Goal: Information Seeking & Learning: Learn about a topic

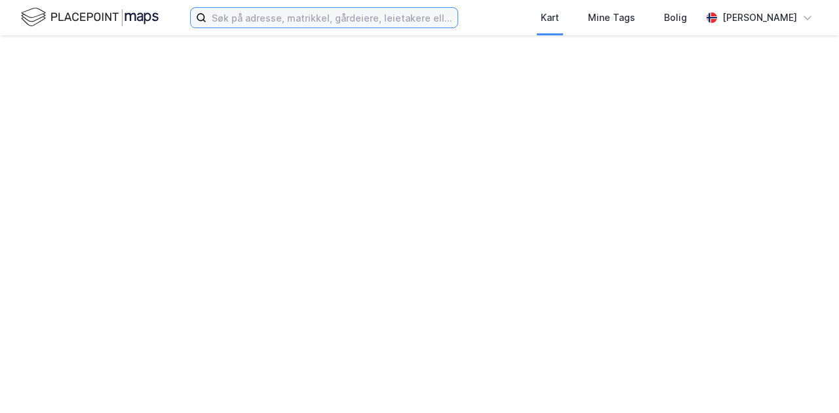
click at [394, 18] on input at bounding box center [331, 18] width 251 height 20
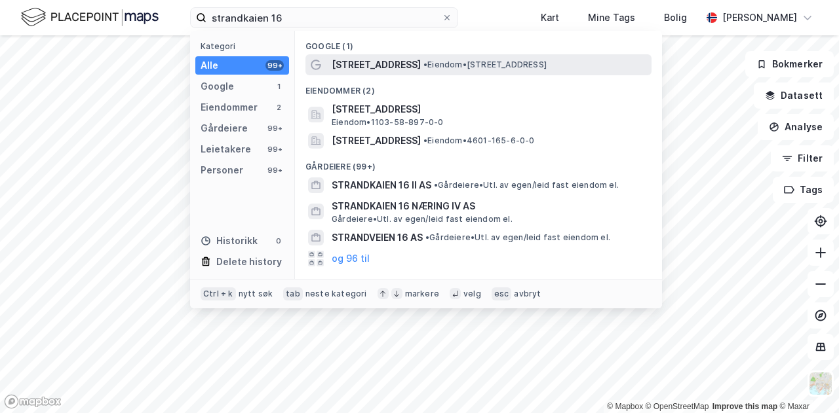
click at [423, 66] on span "• Eiendom • [STREET_ADDRESS]" at bounding box center [484, 65] width 123 height 10
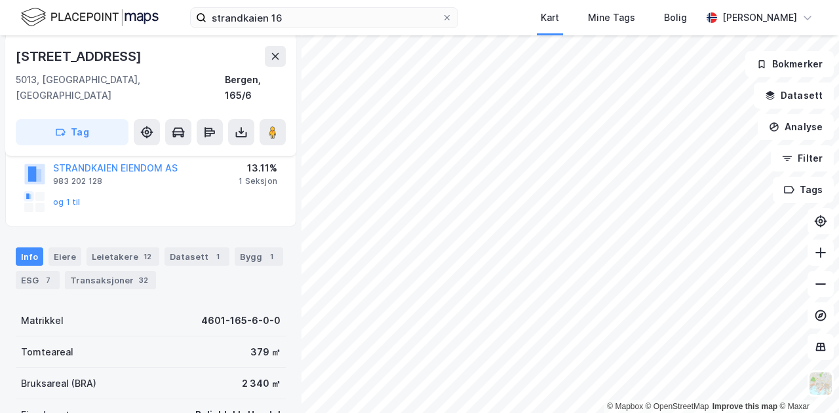
scroll to position [293, 0]
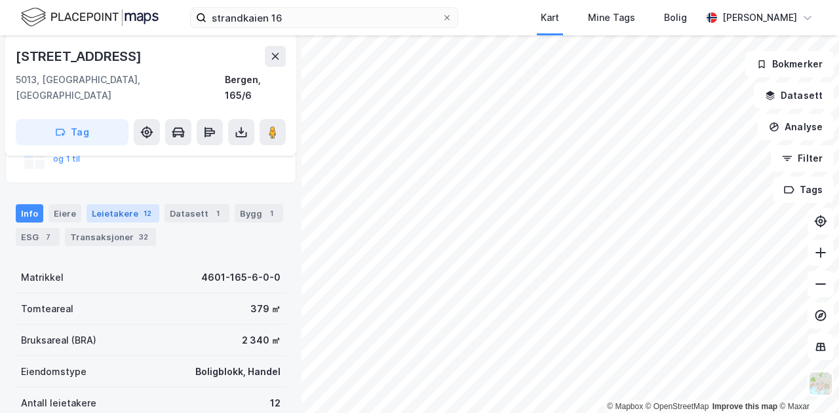
click at [98, 204] on div "Leietakere 12" at bounding box center [122, 213] width 73 height 18
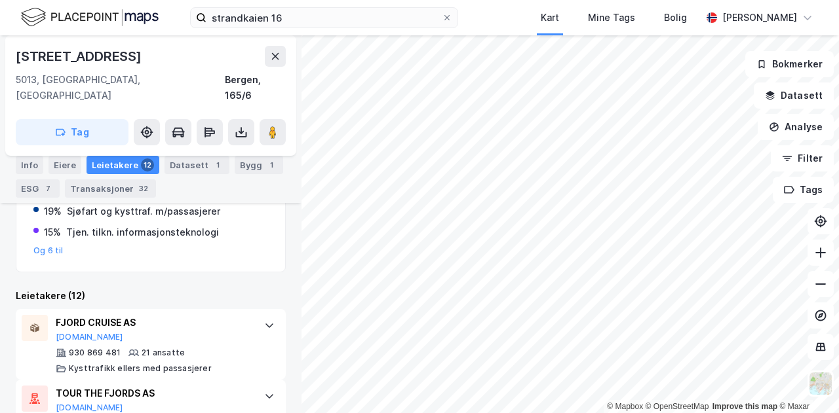
scroll to position [488, 0]
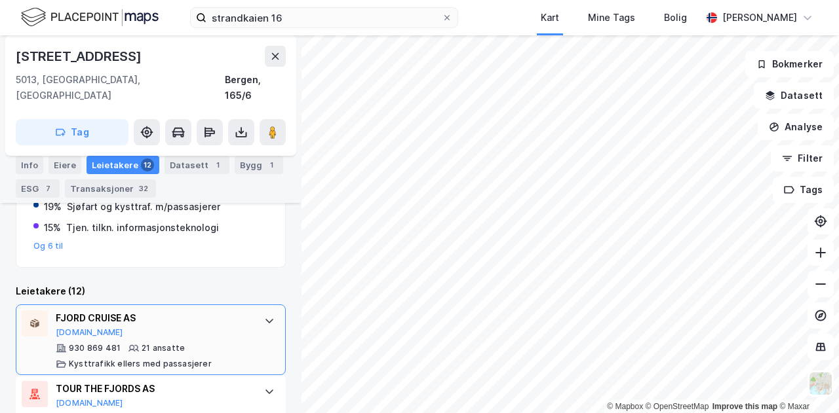
click at [265, 311] on div at bounding box center [269, 321] width 21 height 21
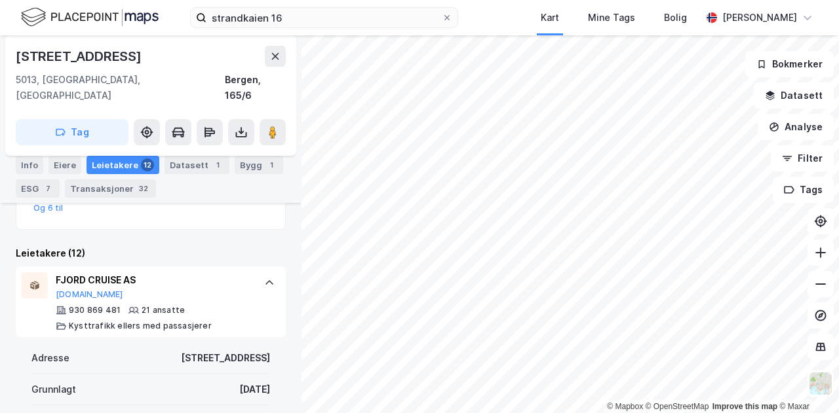
scroll to position [526, 0]
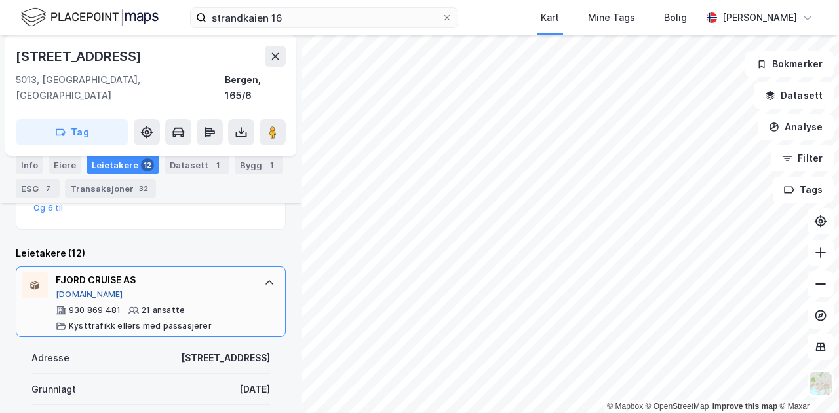
click at [83, 290] on button "[DOMAIN_NAME]" at bounding box center [89, 295] width 67 height 10
click at [264, 278] on icon at bounding box center [269, 283] width 10 height 10
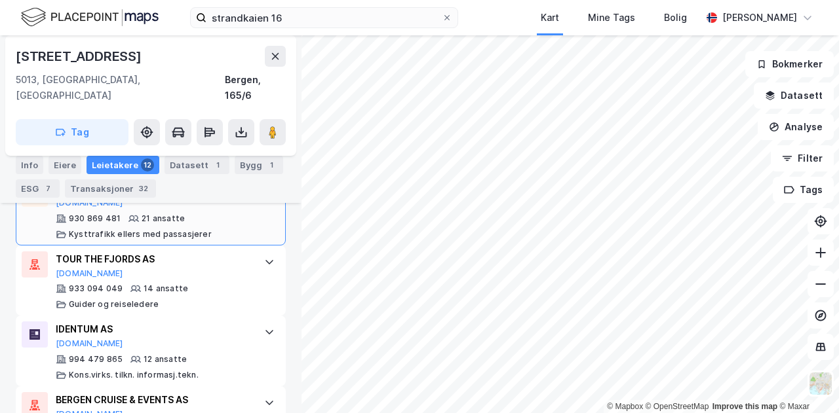
scroll to position [654, 0]
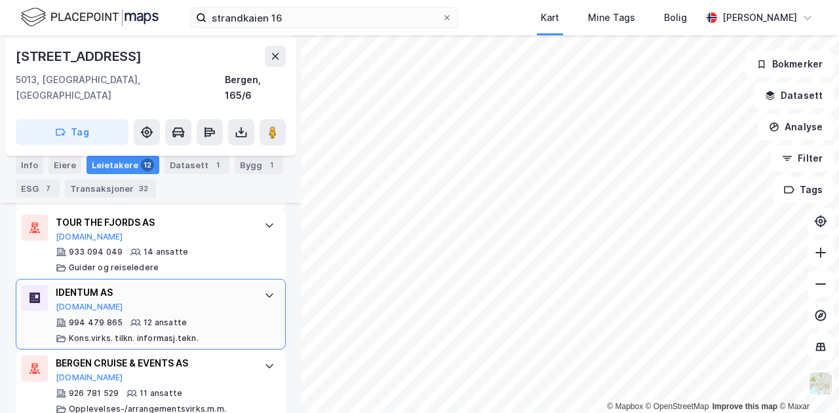
click at [259, 285] on div at bounding box center [269, 295] width 21 height 21
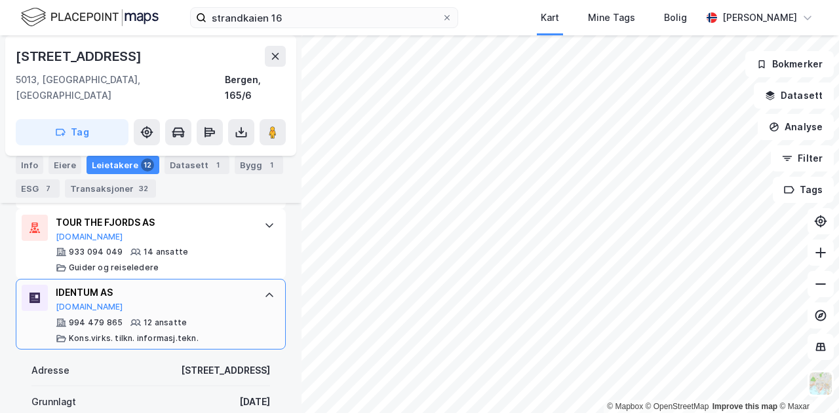
click at [71, 318] on div "994 479 865" at bounding box center [96, 323] width 54 height 10
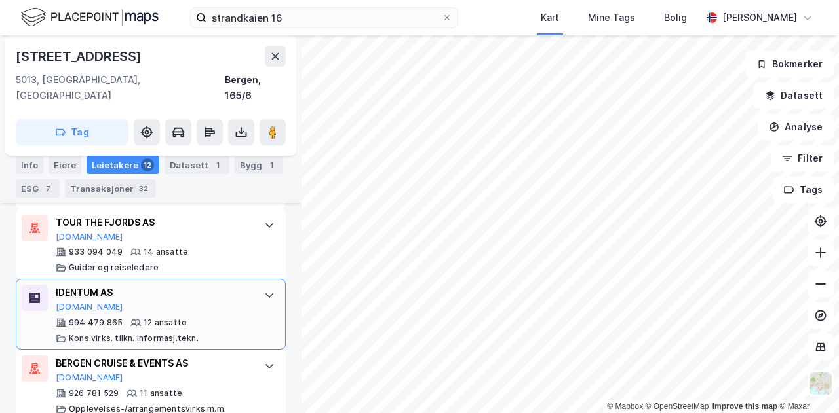
click at [62, 318] on icon at bounding box center [61, 323] width 10 height 10
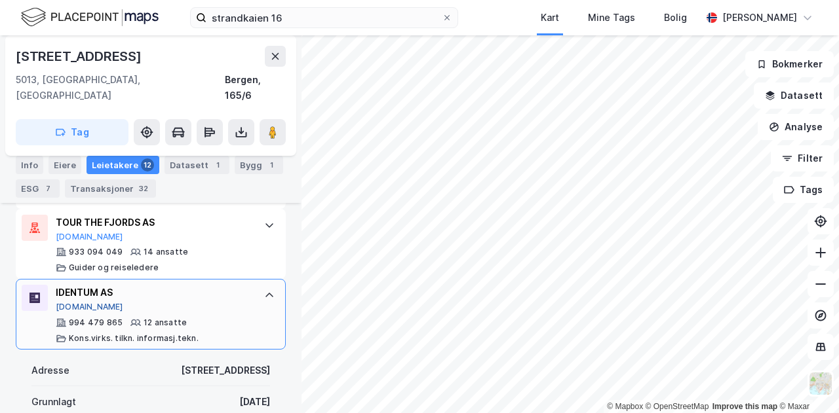
click at [73, 302] on button "[DOMAIN_NAME]" at bounding box center [89, 307] width 67 height 10
click at [264, 290] on icon at bounding box center [269, 295] width 10 height 10
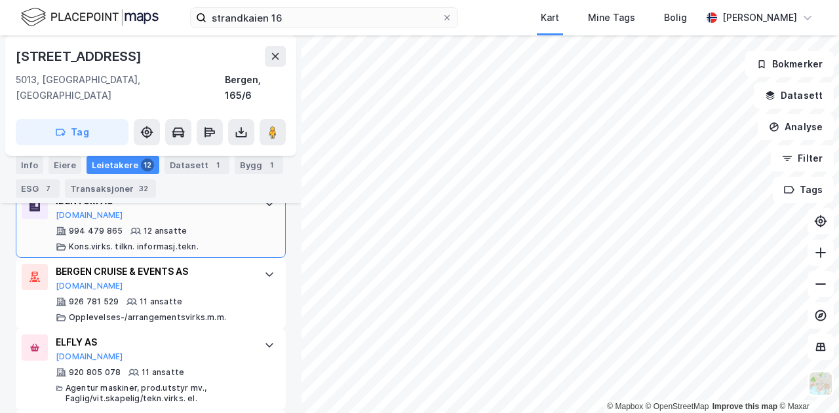
scroll to position [761, 0]
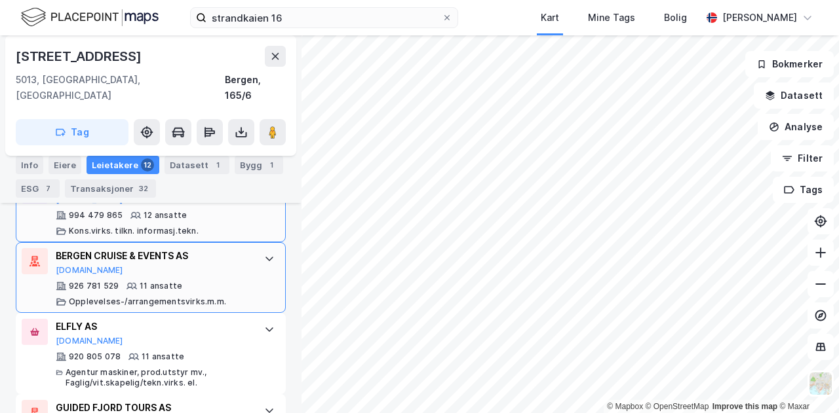
click at [265, 258] on icon at bounding box center [269, 260] width 8 height 5
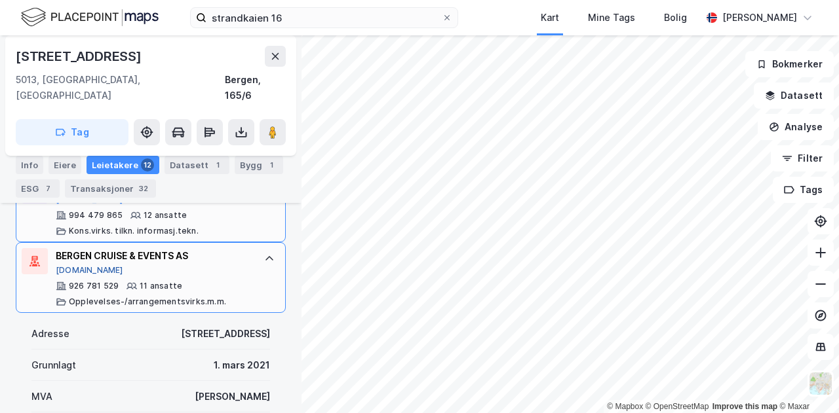
click at [81, 265] on button "[DOMAIN_NAME]" at bounding box center [89, 270] width 67 height 10
click at [252, 254] on div "BERGEN CRUISE & EVENTS AS [DOMAIN_NAME] 926 781 529 11 ansatte Opplevelses-/arr…" at bounding box center [151, 277] width 270 height 71
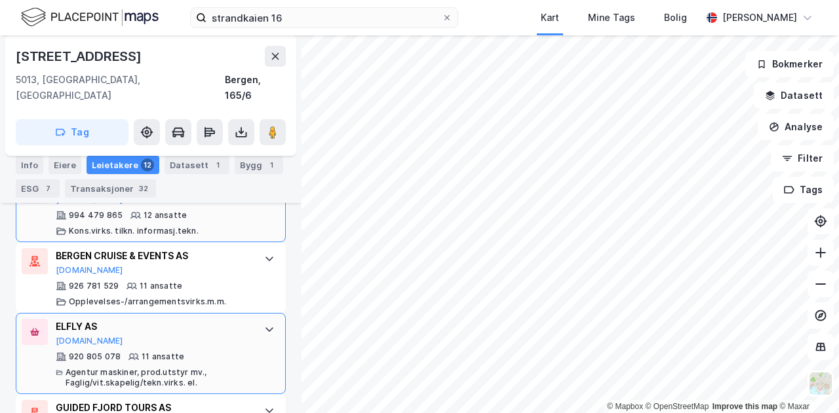
scroll to position [851, 0]
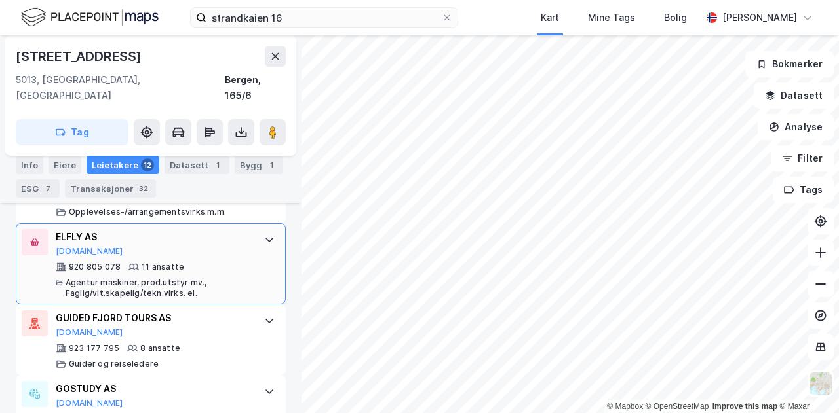
click at [264, 235] on icon at bounding box center [269, 240] width 10 height 10
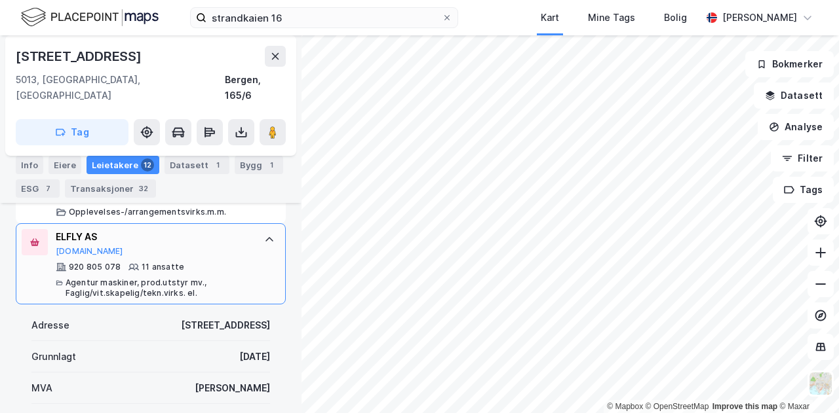
click at [66, 229] on div "ELFLY AS [DOMAIN_NAME]" at bounding box center [153, 243] width 195 height 28
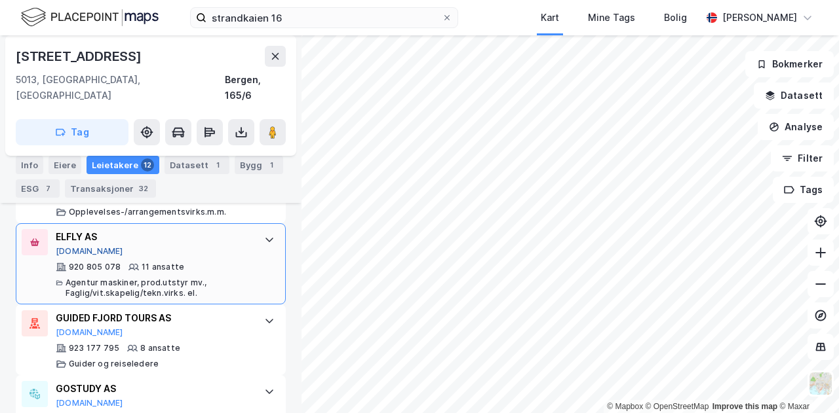
click at [67, 246] on button "[DOMAIN_NAME]" at bounding box center [89, 251] width 67 height 10
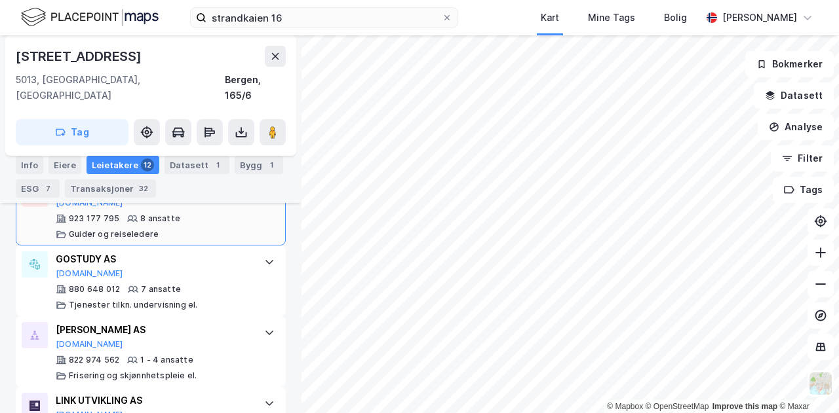
scroll to position [981, 0]
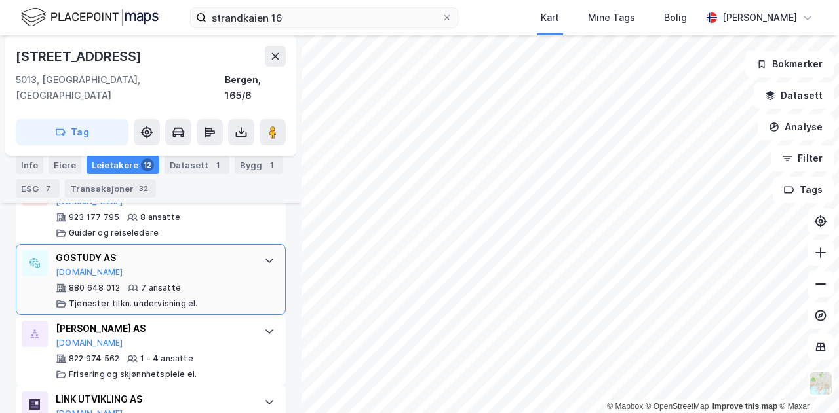
click at [211, 256] on div "GOSTUDY AS [DOMAIN_NAME]" at bounding box center [153, 264] width 195 height 28
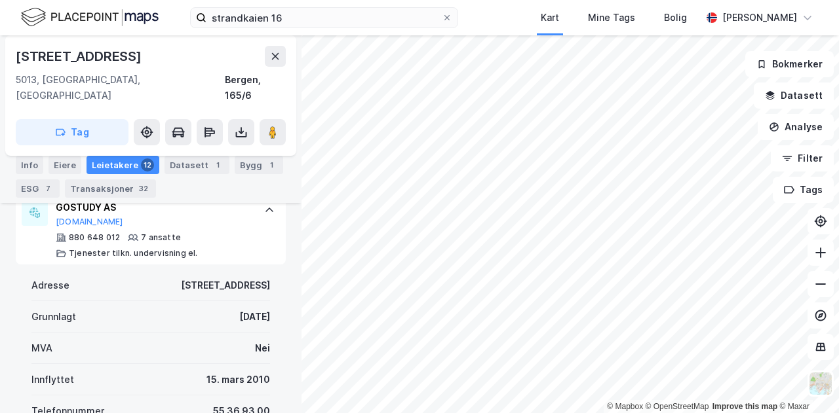
scroll to position [1029, 0]
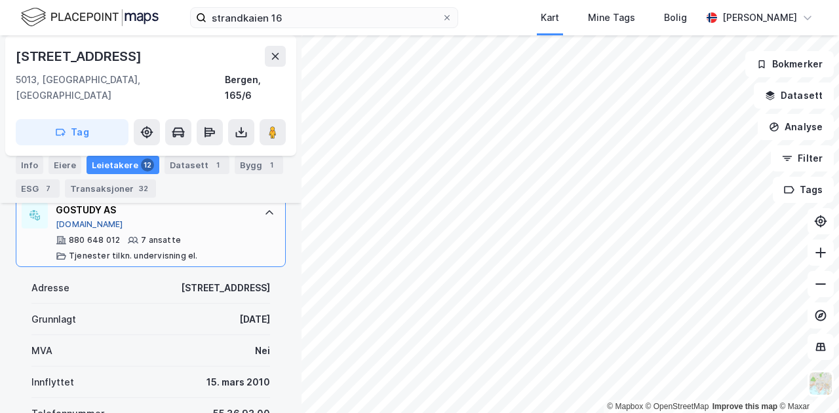
click at [69, 220] on button "[DOMAIN_NAME]" at bounding box center [89, 225] width 67 height 10
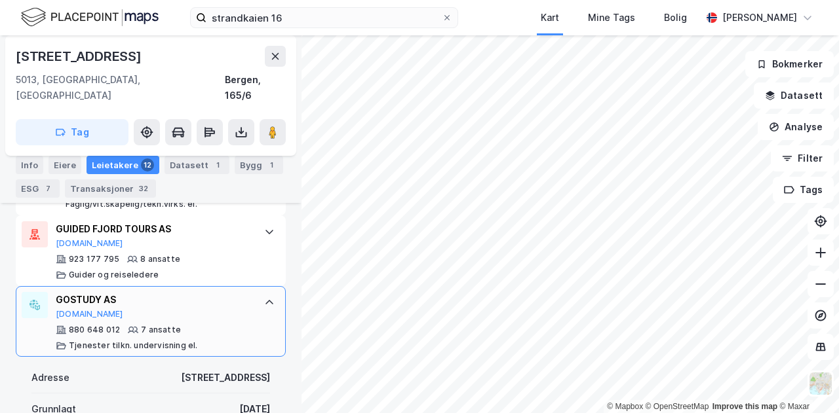
scroll to position [938, 0]
click at [264, 298] on icon at bounding box center [269, 303] width 10 height 10
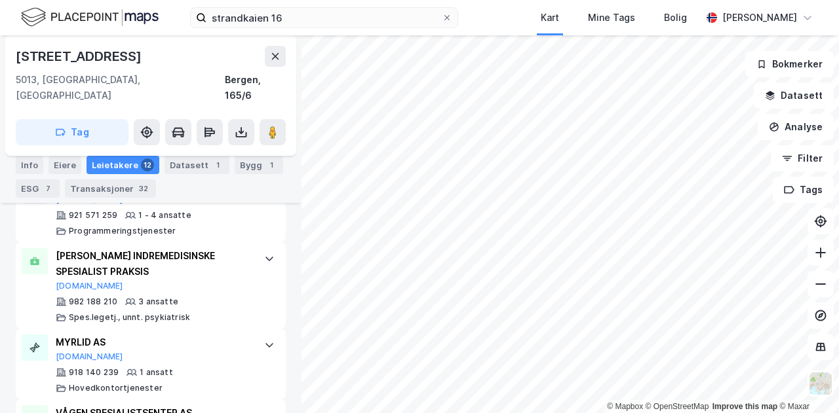
scroll to position [1245, 0]
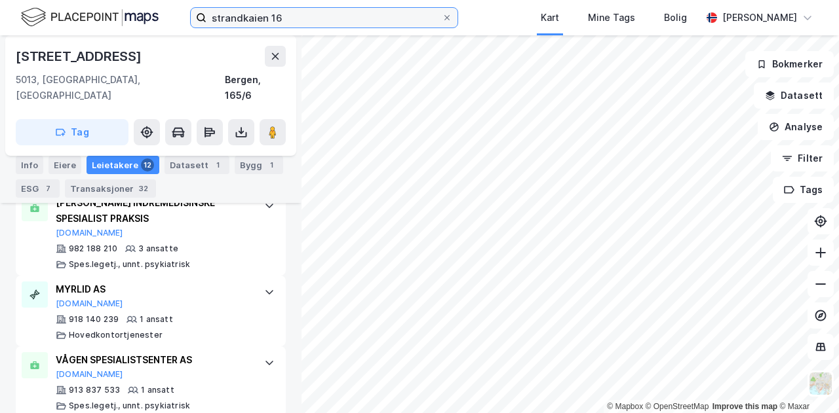
click at [288, 14] on input "strandkaien 16" at bounding box center [323, 18] width 235 height 20
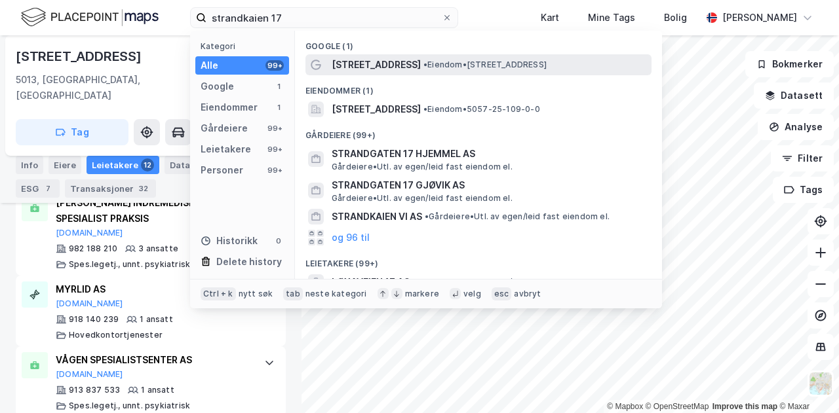
click at [361, 69] on span "[STREET_ADDRESS]" at bounding box center [376, 65] width 89 height 16
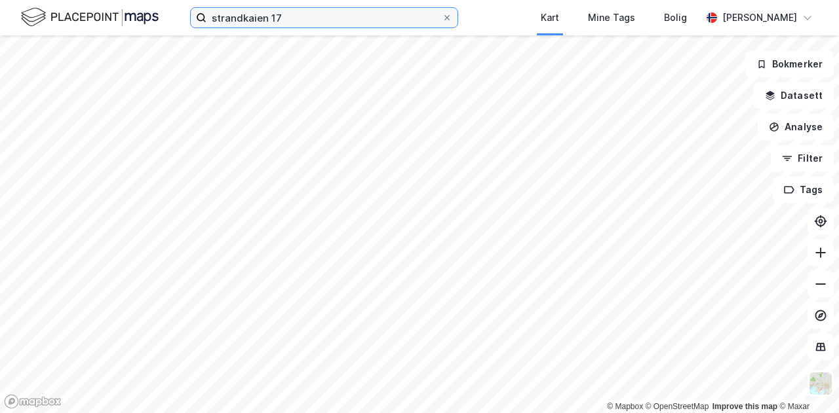
click at [368, 15] on input "strandkaien 17" at bounding box center [323, 18] width 235 height 20
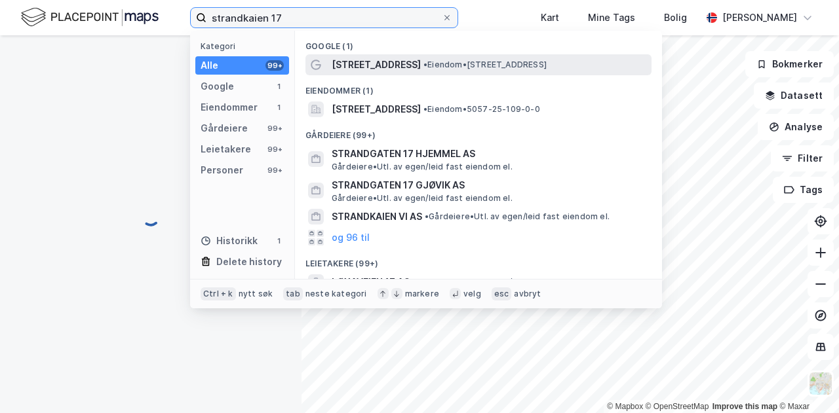
scroll to position [79, 0]
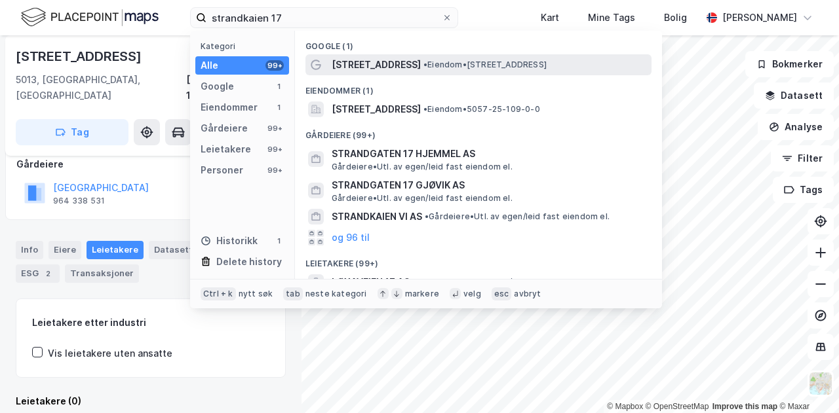
click at [363, 65] on span "[STREET_ADDRESS]" at bounding box center [376, 65] width 89 height 16
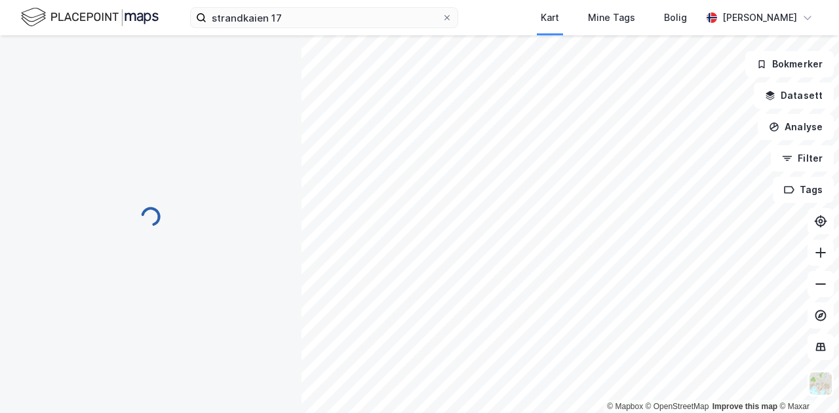
scroll to position [79, 0]
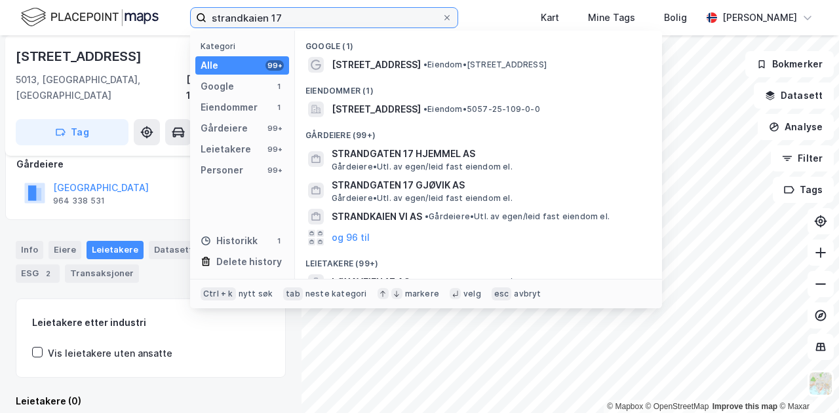
click at [303, 20] on input "strandkaien 17" at bounding box center [323, 18] width 235 height 20
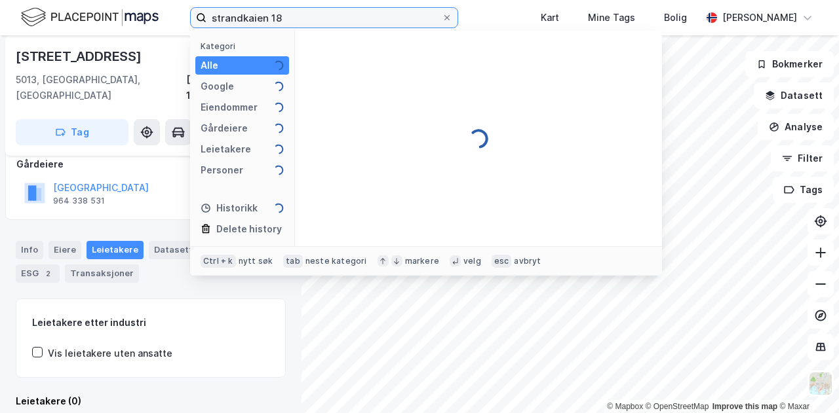
type input "strandkaien 18"
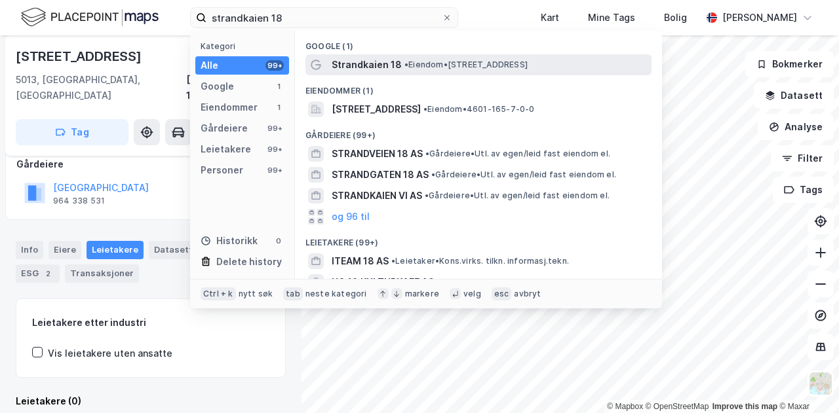
click at [381, 64] on span "Strandkaien 18" at bounding box center [367, 65] width 70 height 16
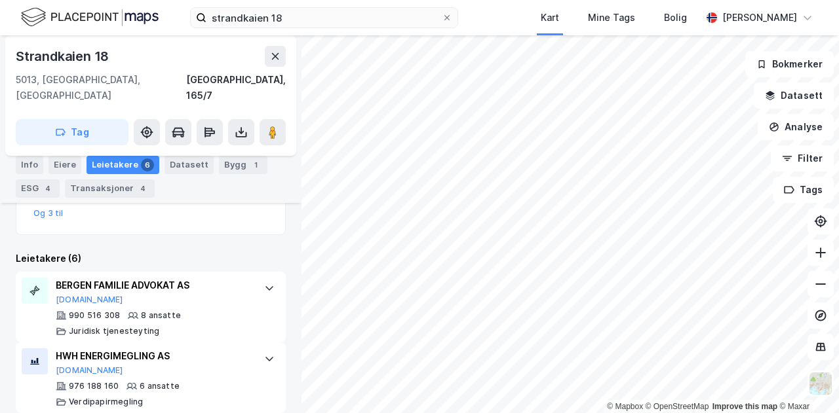
scroll to position [342, 0]
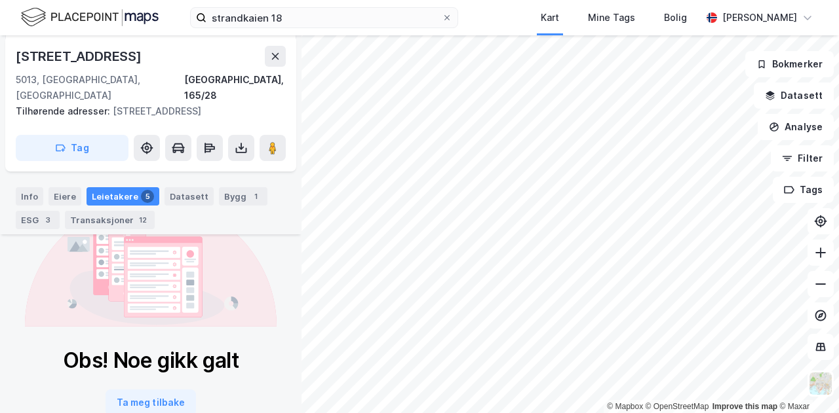
scroll to position [283, 0]
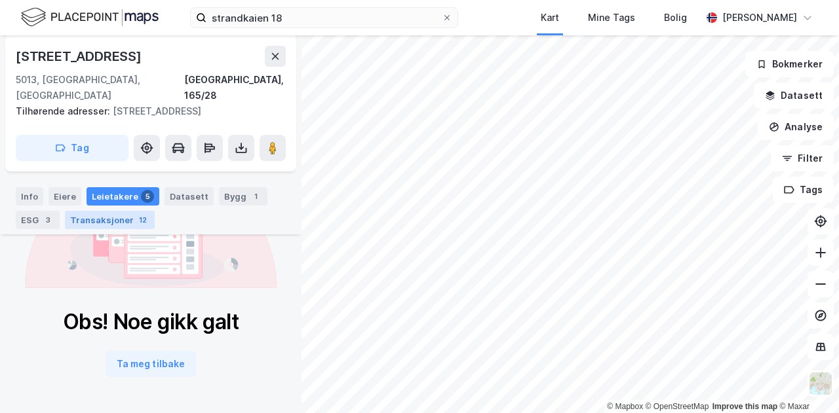
click at [83, 218] on div "Transaksjoner 12" at bounding box center [110, 220] width 90 height 18
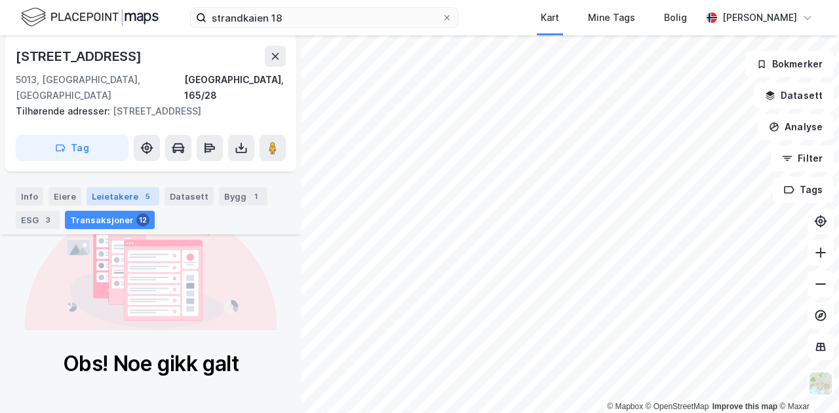
click at [120, 197] on div "Leietakere 5" at bounding box center [122, 196] width 73 height 18
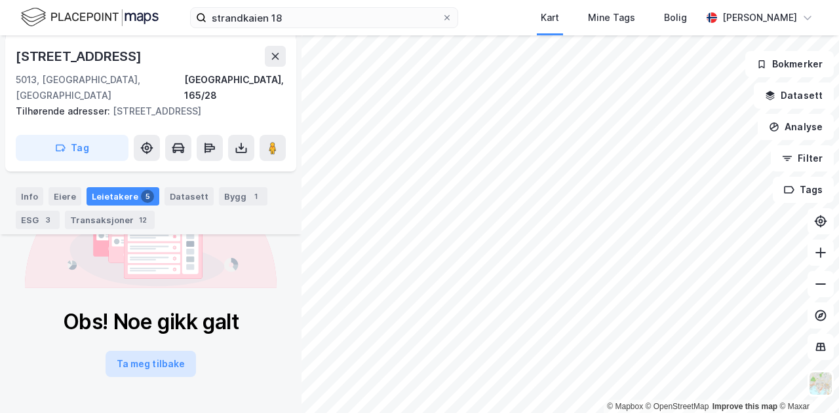
click at [139, 361] on button "Ta meg tilbake" at bounding box center [151, 364] width 90 height 26
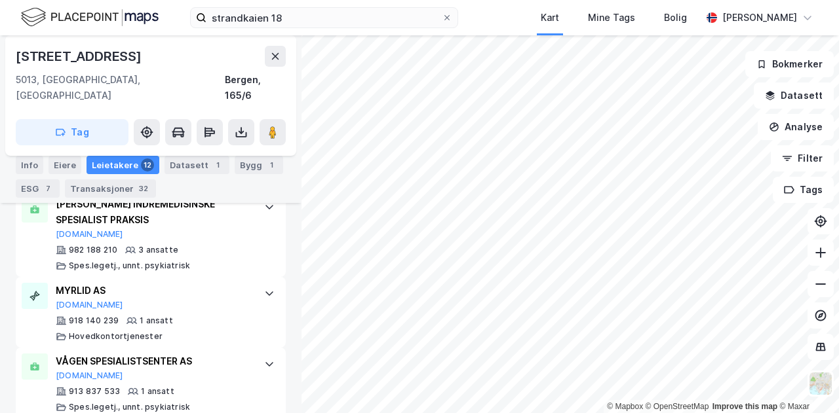
scroll to position [1245, 0]
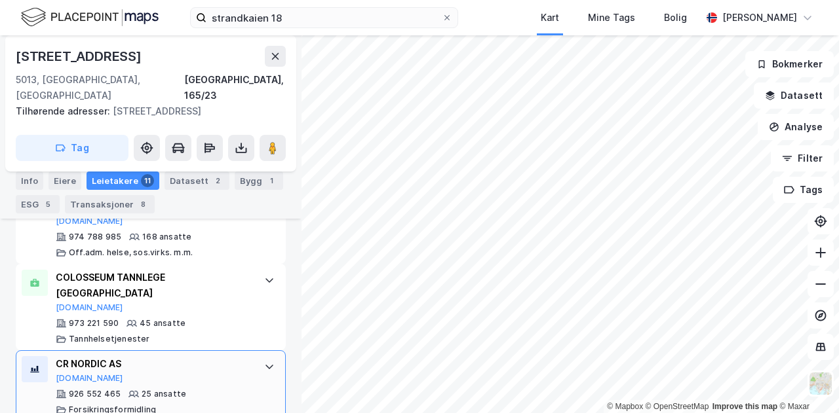
scroll to position [452, 0]
click at [250, 273] on div "COLOSSEUM TANNLEGE [GEOGRAPHIC_DATA][DOMAIN_NAME] 973 221 590 45 ansatte [PERSO…" at bounding box center [151, 307] width 270 height 86
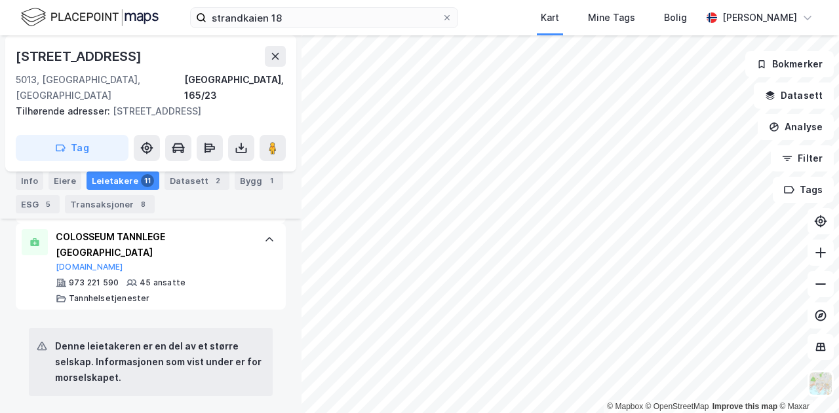
scroll to position [491, 0]
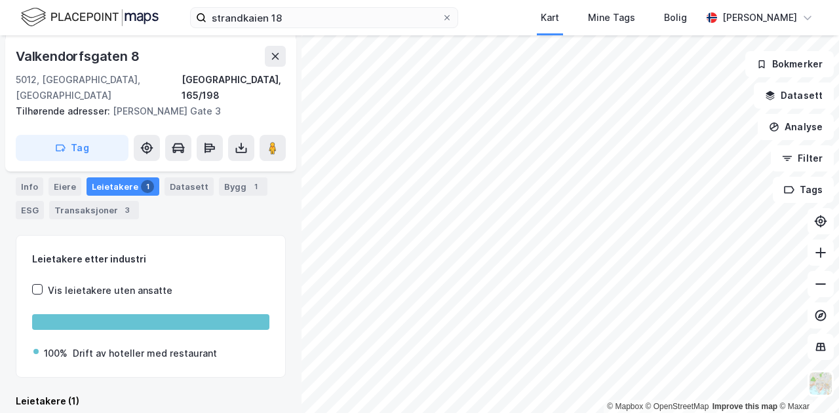
scroll to position [227, 0]
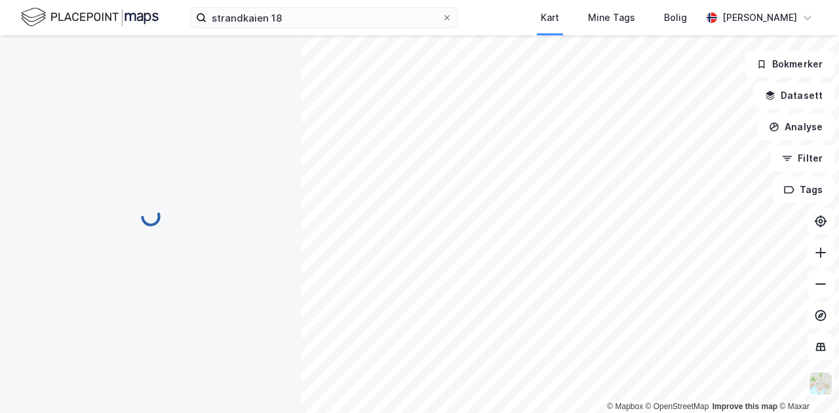
scroll to position [77, 0]
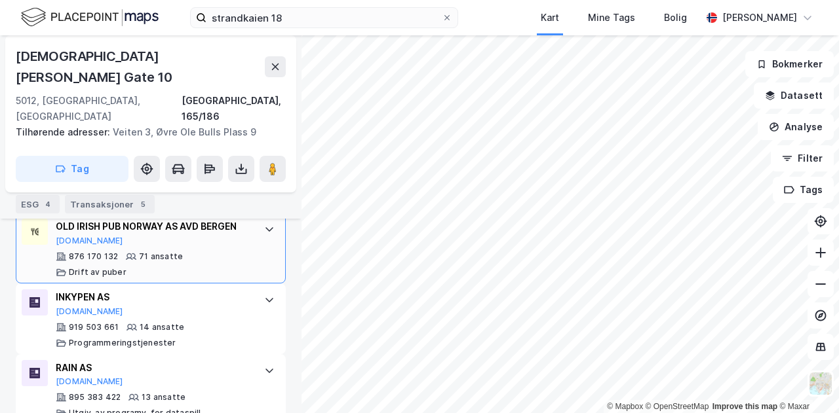
scroll to position [570, 0]
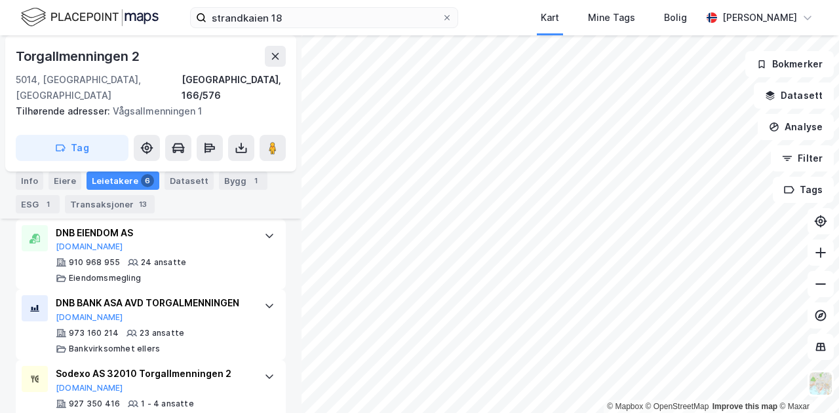
scroll to position [714, 0]
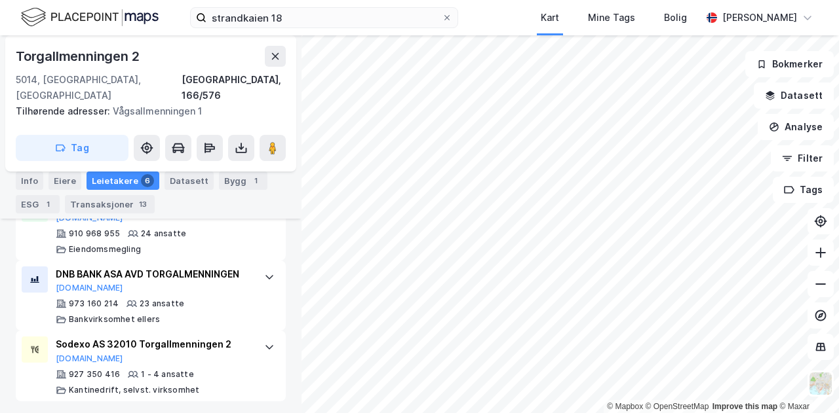
click at [592, 413] on html "strandkaien 18 Kart Mine Tags Bolig [PERSON_NAME] © Mapbox © OpenStreetMap Impr…" at bounding box center [419, 206] width 839 height 413
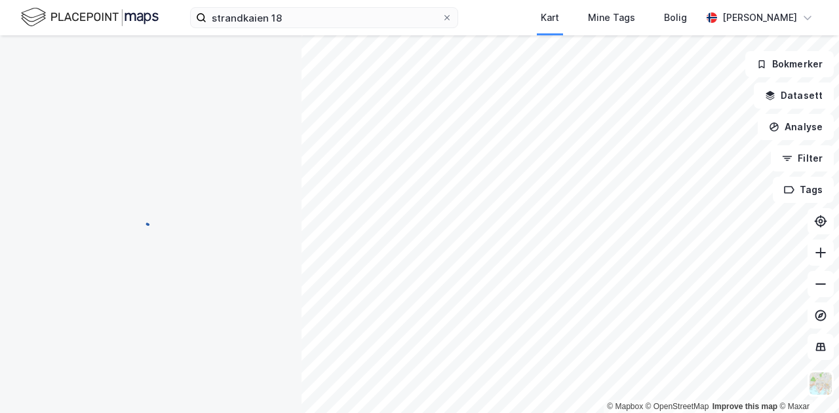
scroll to position [0, 0]
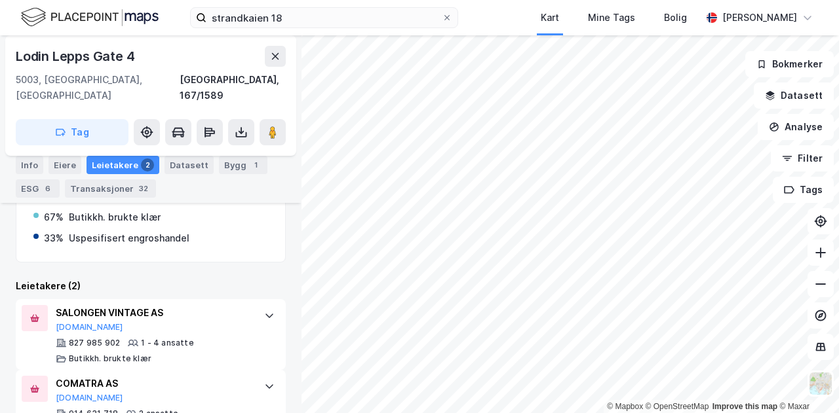
scroll to position [423, 0]
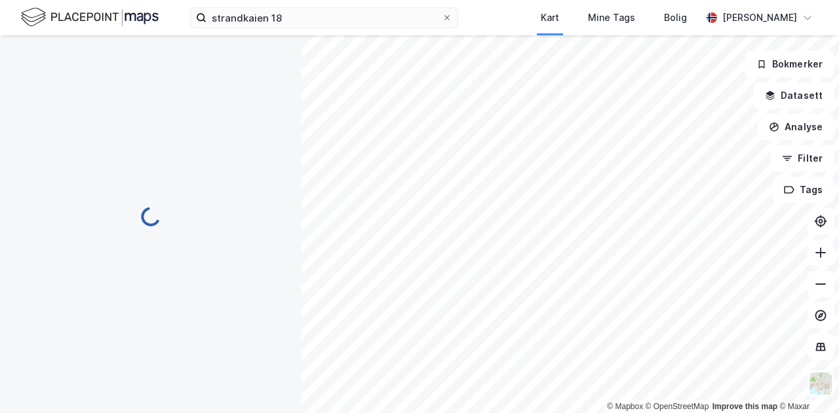
scroll to position [227, 0]
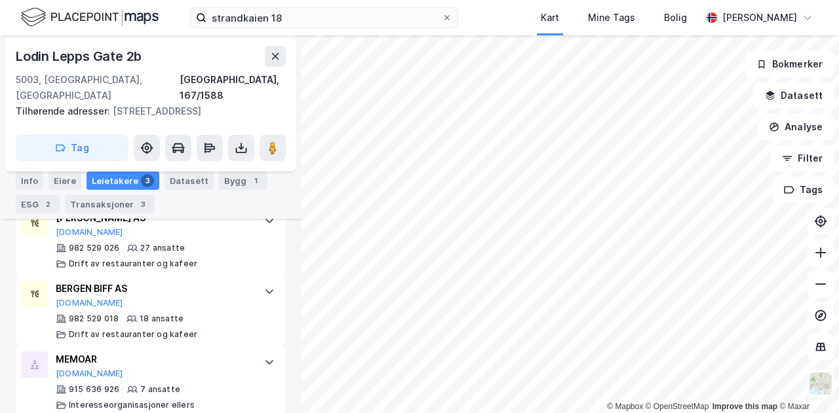
scroll to position [388, 0]
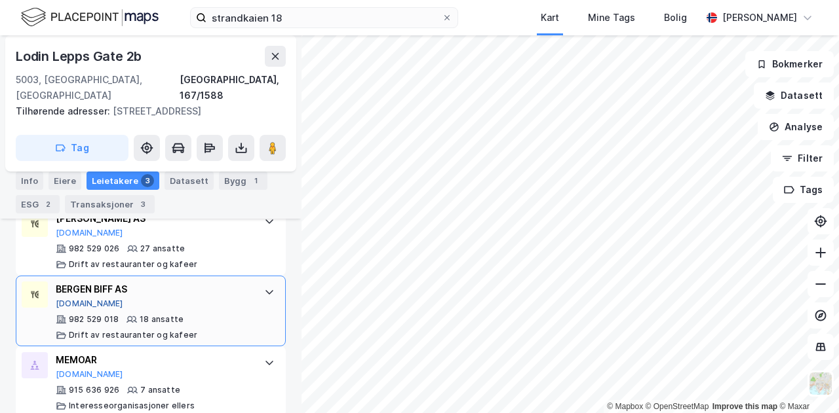
click at [80, 299] on button "[DOMAIN_NAME]" at bounding box center [89, 304] width 67 height 10
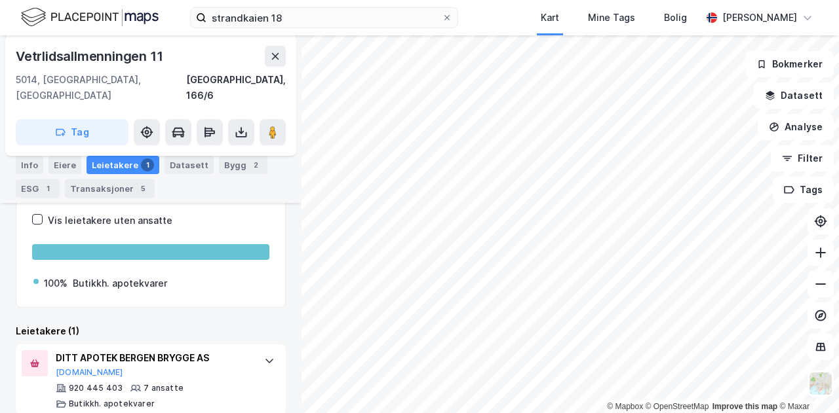
scroll to position [274, 0]
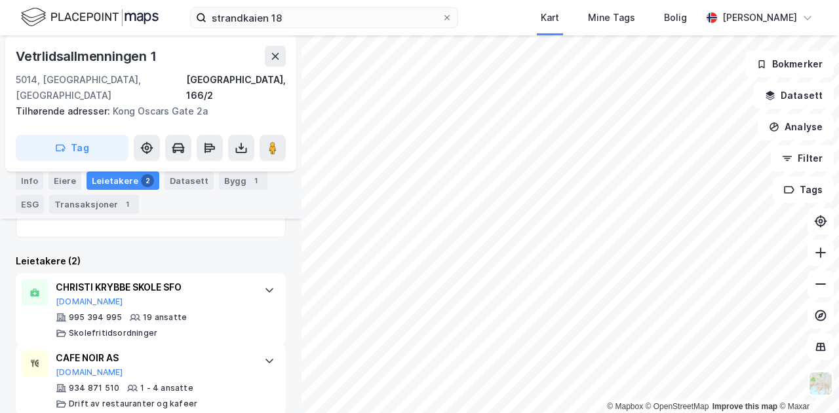
scroll to position [252, 0]
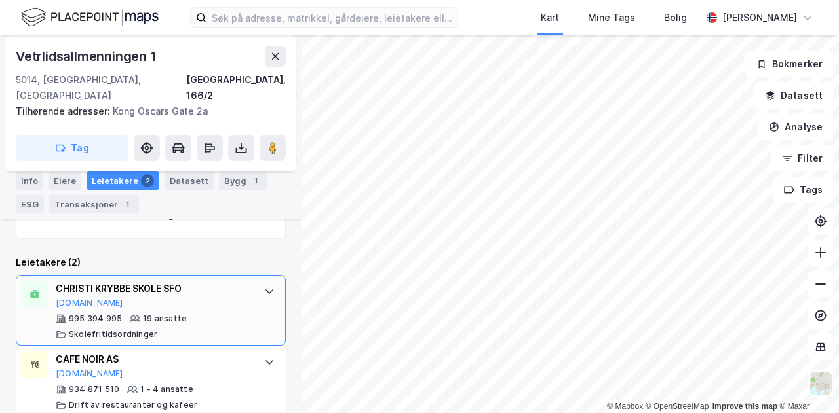
click at [236, 283] on div "CHRISTI KRYBBE SKOLE SFO [DOMAIN_NAME]" at bounding box center [153, 295] width 195 height 28
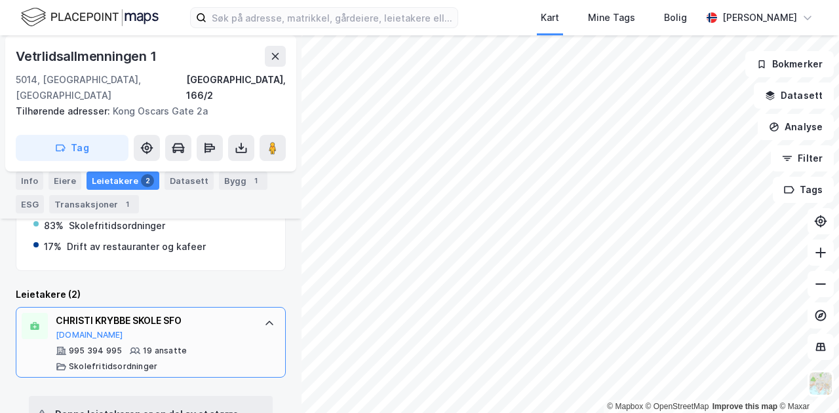
scroll to position [216, 0]
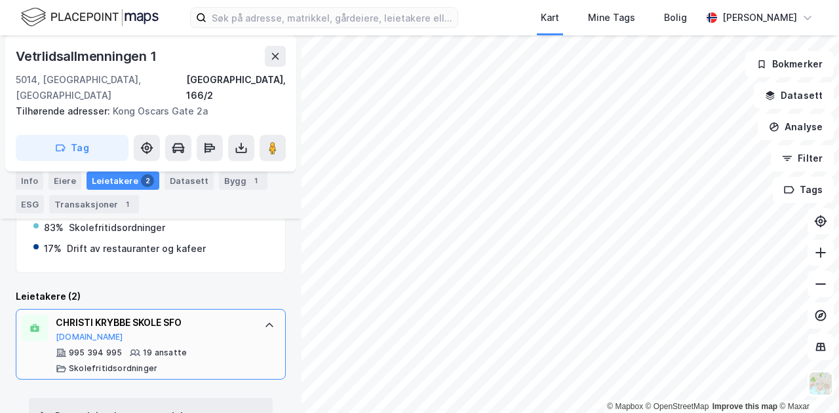
click at [259, 317] on div at bounding box center [269, 325] width 21 height 21
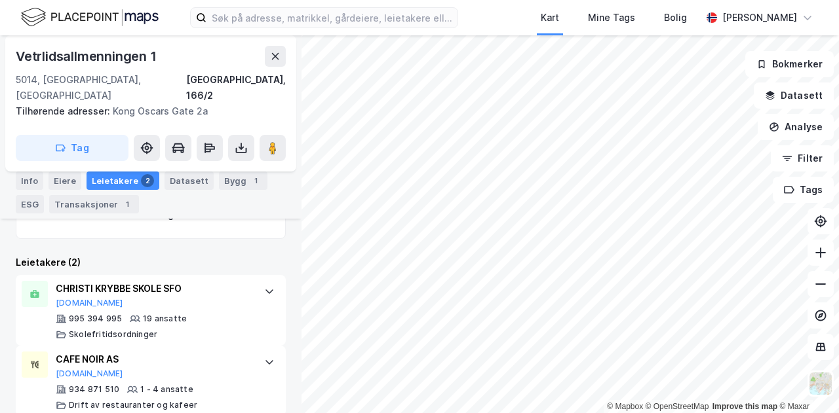
scroll to position [0, 0]
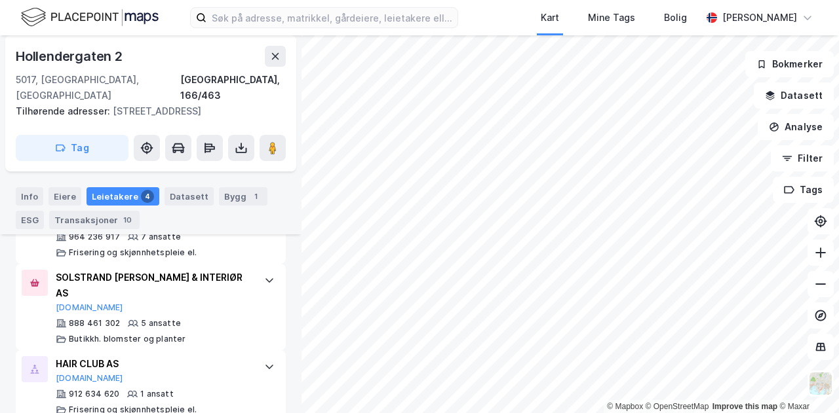
scroll to position [644, 0]
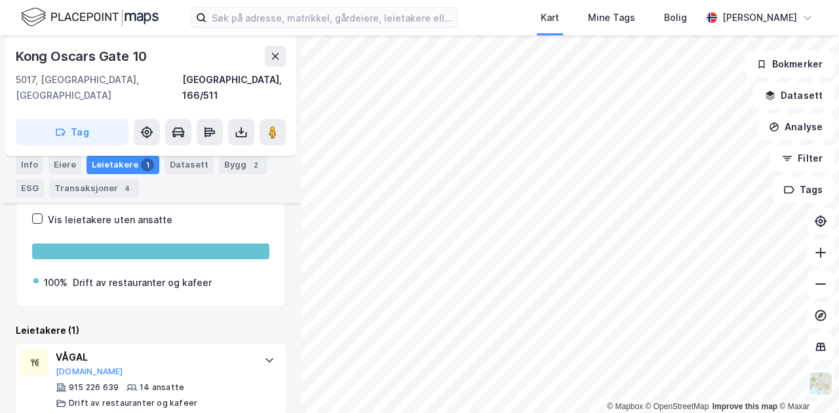
scroll to position [212, 0]
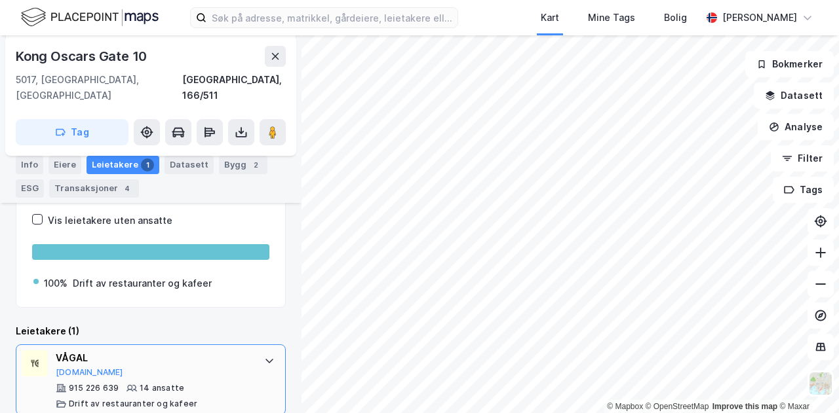
click at [90, 383] on div "915 226 639" at bounding box center [94, 388] width 50 height 10
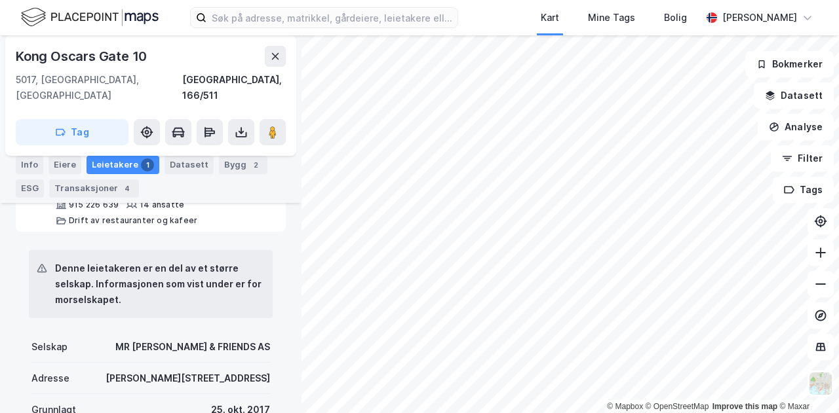
scroll to position [395, 0]
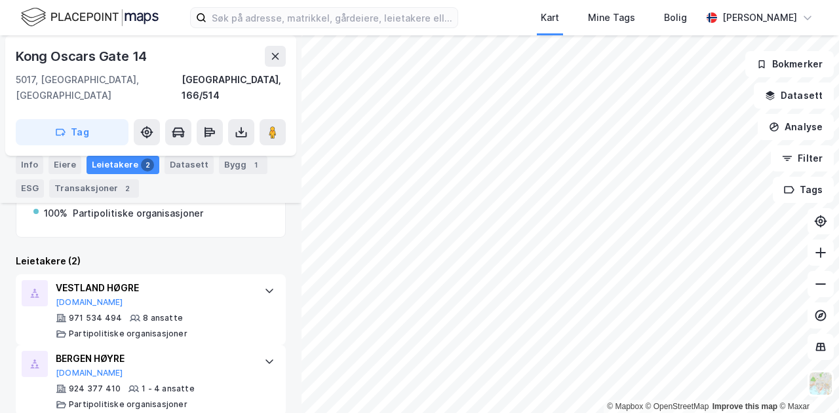
scroll to position [282, 0]
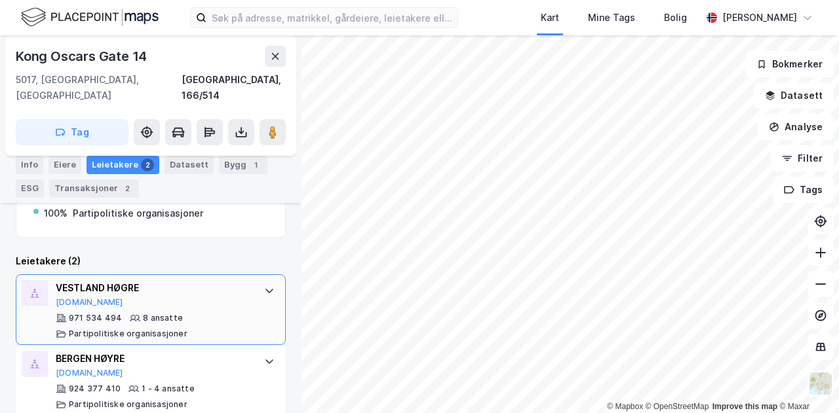
click at [267, 282] on div at bounding box center [269, 290] width 21 height 21
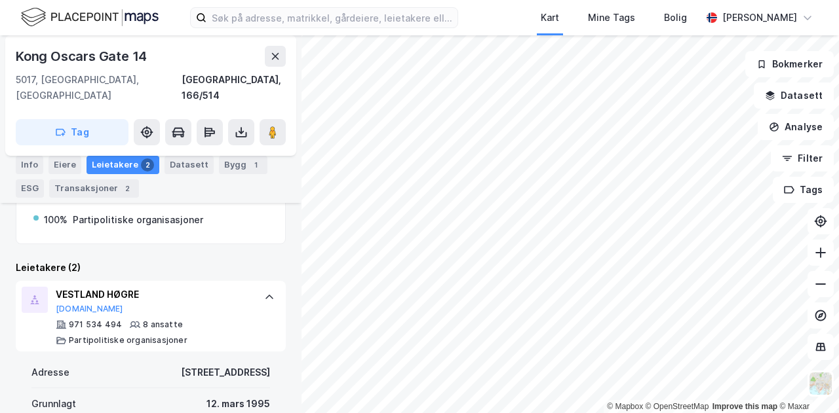
scroll to position [268, 0]
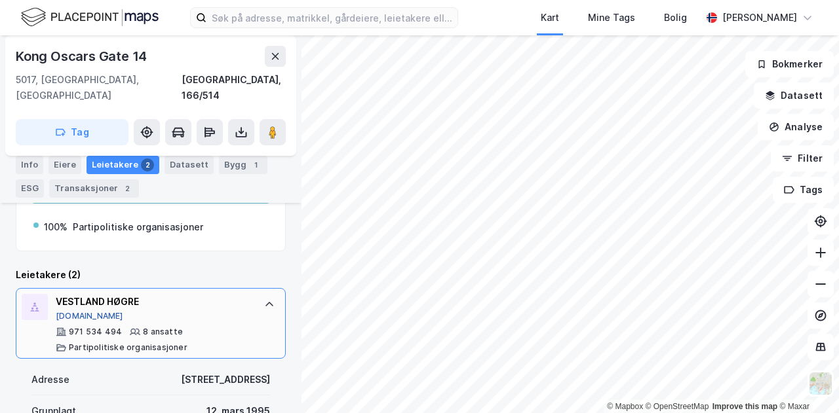
click at [68, 311] on button "[DOMAIN_NAME]" at bounding box center [89, 316] width 67 height 10
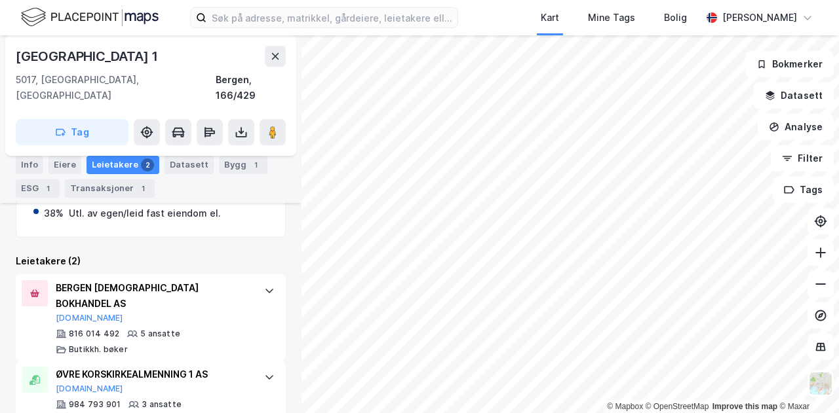
scroll to position [303, 0]
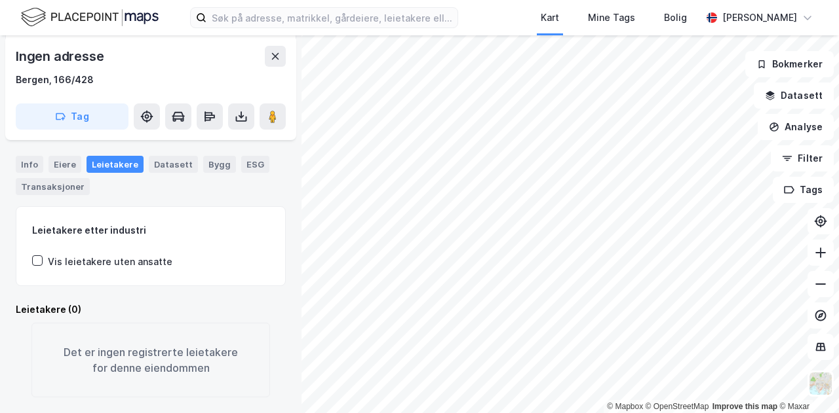
scroll to position [166, 0]
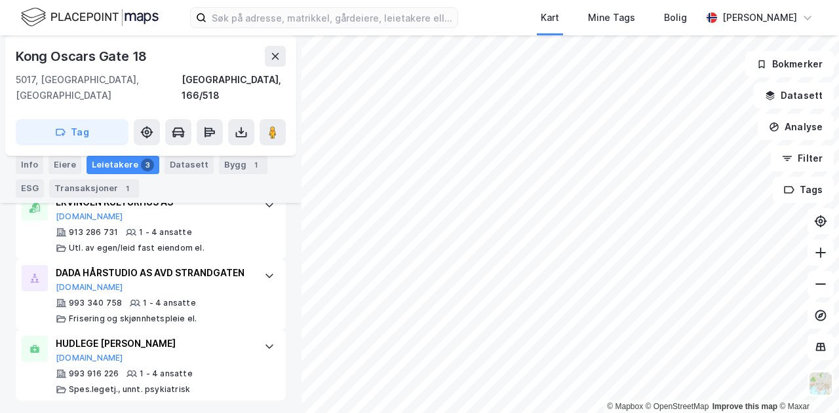
scroll to position [409, 0]
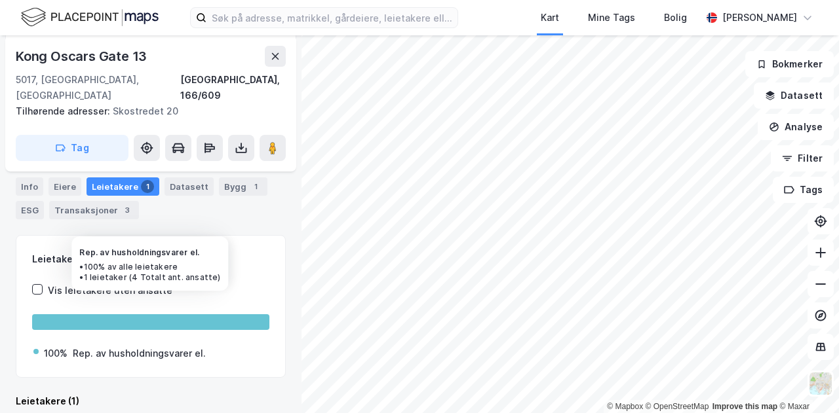
scroll to position [317, 0]
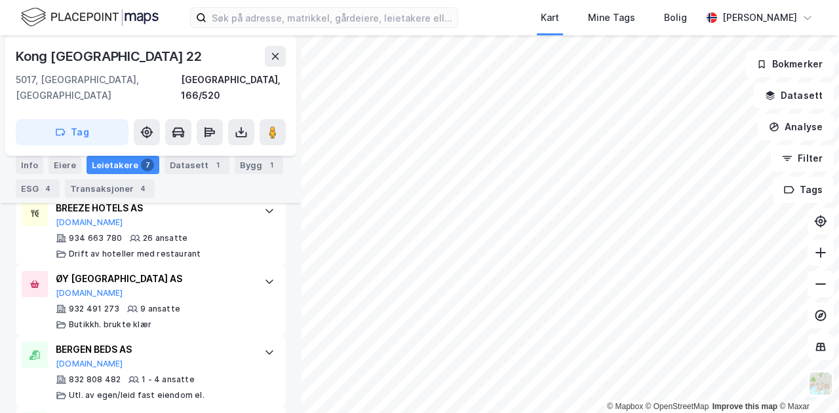
scroll to position [521, 0]
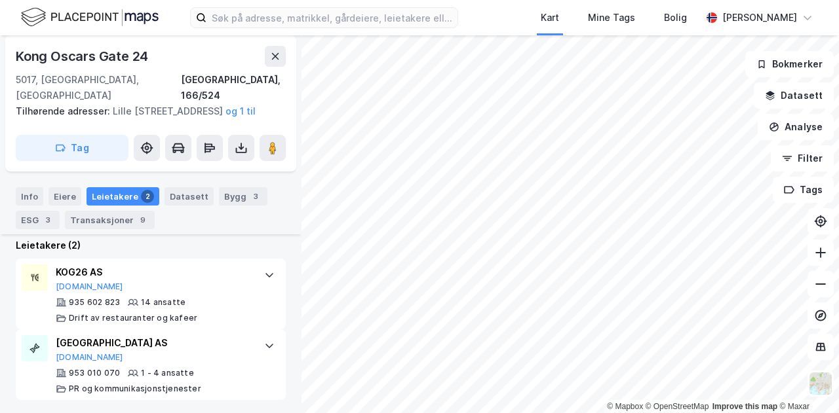
scroll to position [364, 0]
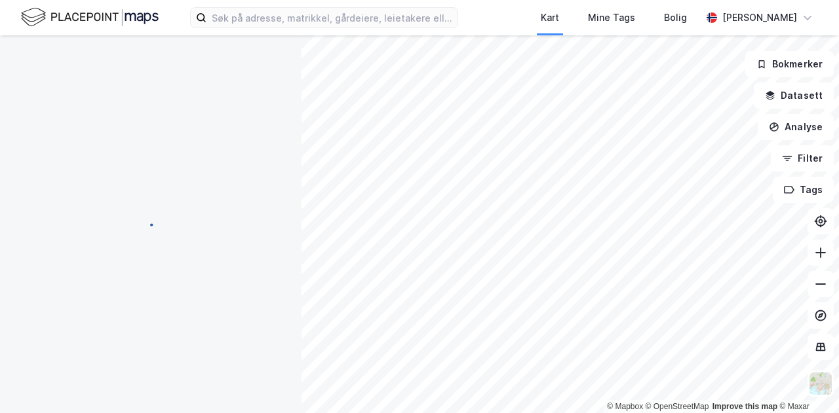
scroll to position [257, 0]
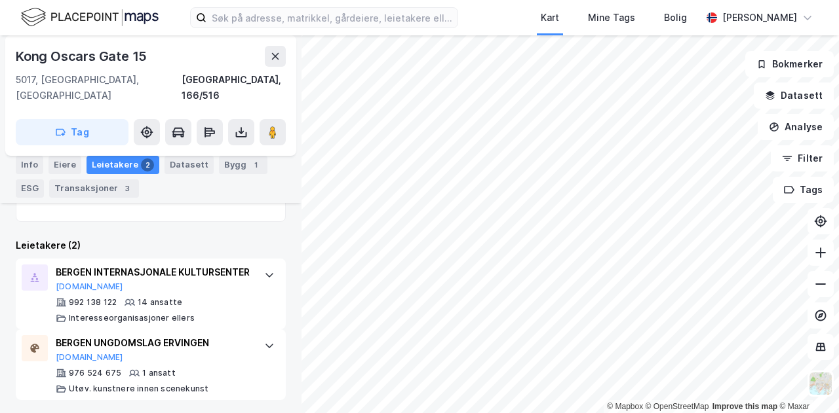
scroll to position [318, 0]
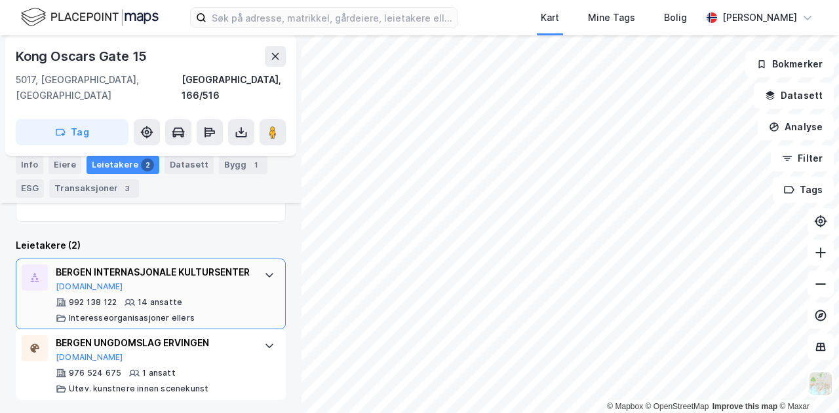
click at [264, 270] on icon at bounding box center [269, 275] width 10 height 10
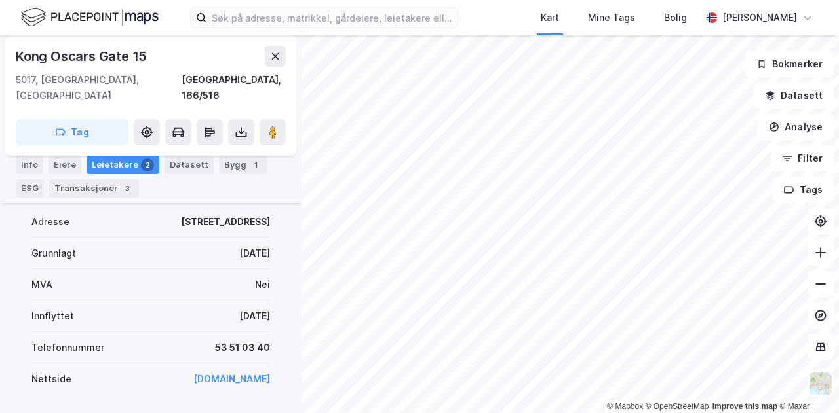
scroll to position [447, 0]
click at [233, 375] on link "www.bergeninternasjonalekultursenter.no" at bounding box center [231, 379] width 77 height 11
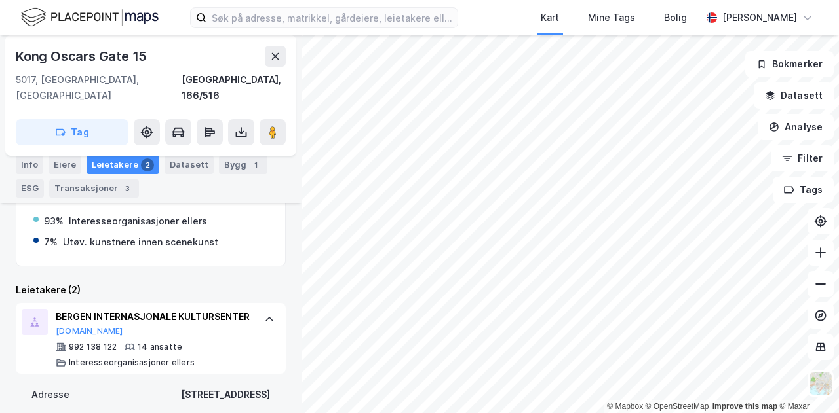
scroll to position [265, 0]
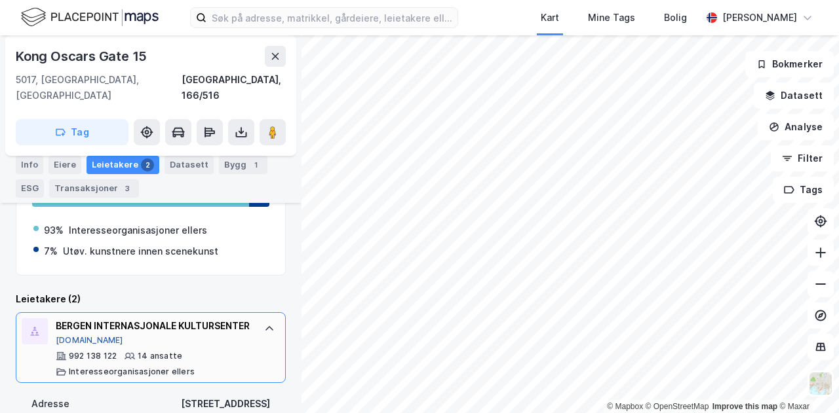
click at [74, 340] on button "[DOMAIN_NAME]" at bounding box center [89, 341] width 67 height 10
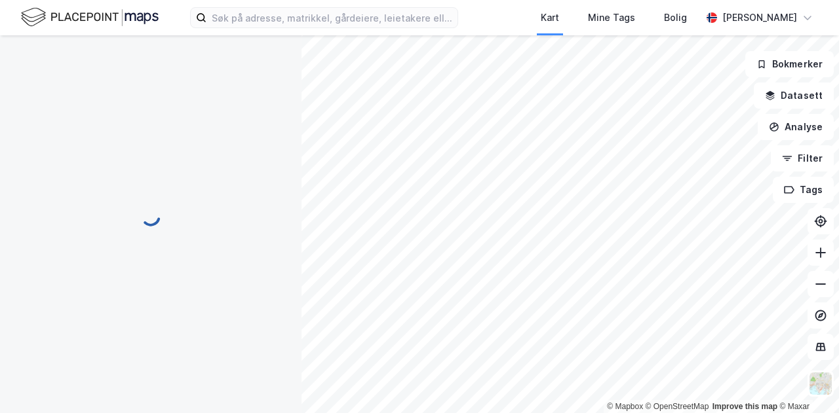
scroll to position [169, 0]
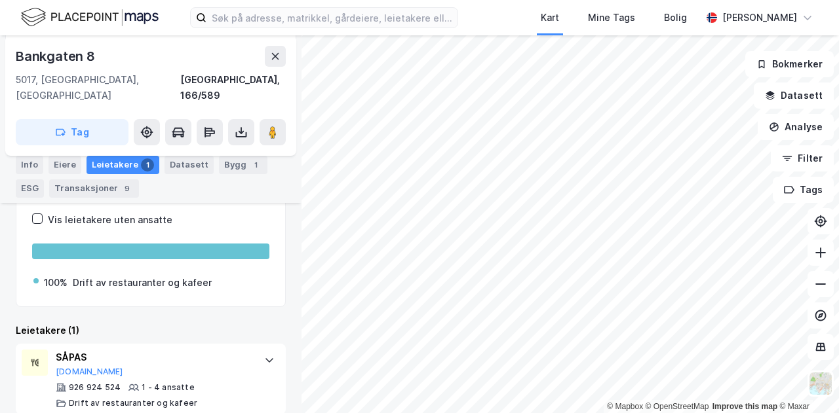
scroll to position [212, 0]
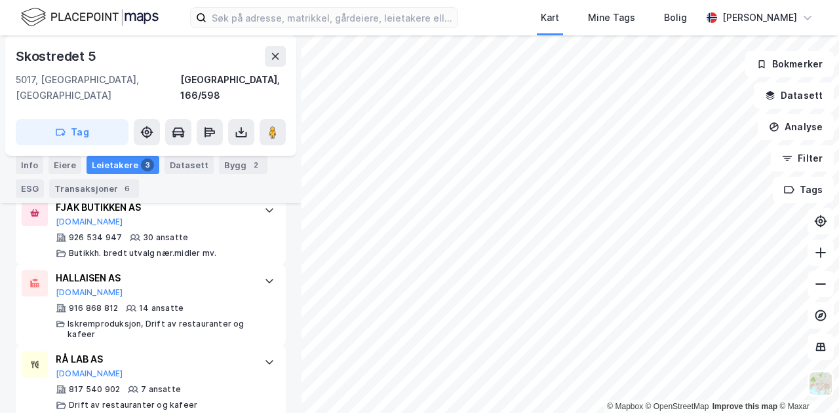
scroll to position [493, 0]
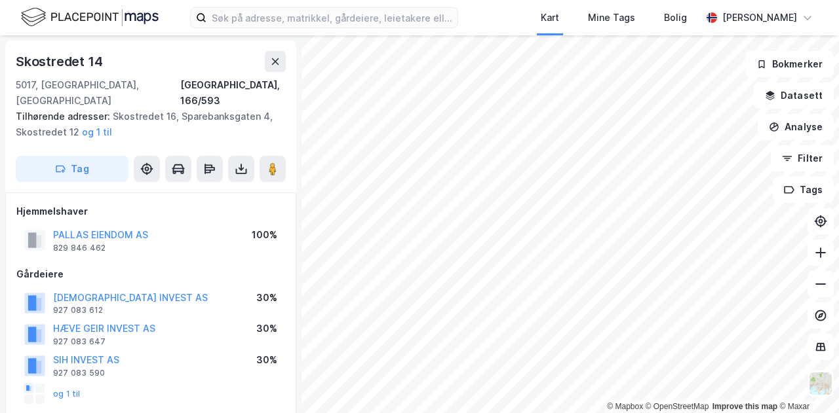
scroll to position [1, 0]
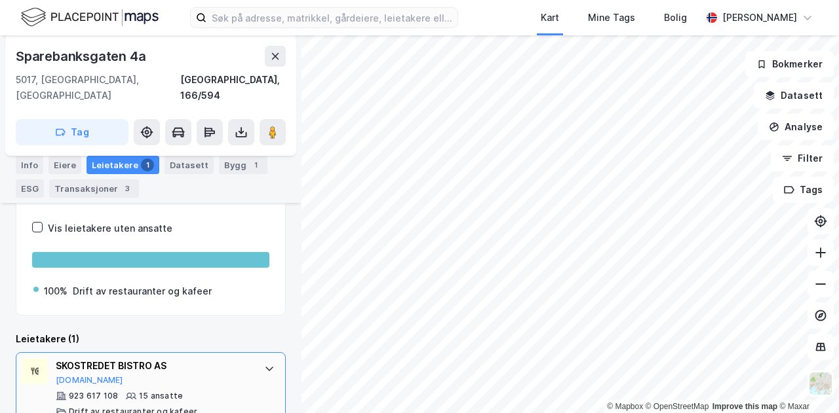
scroll to position [301, 0]
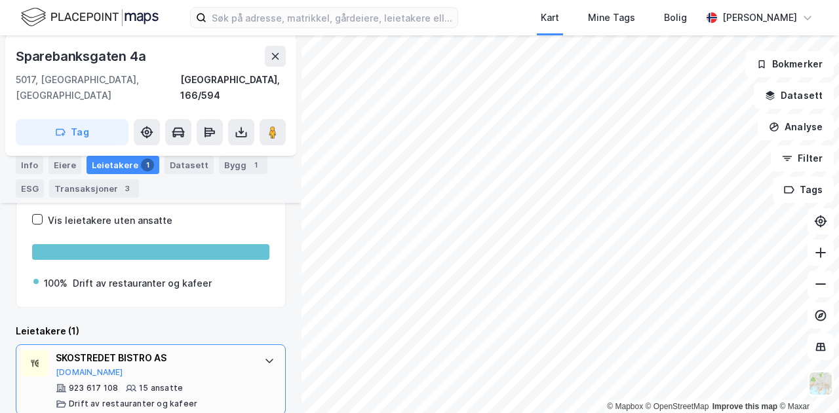
click at [259, 351] on div at bounding box center [269, 361] width 21 height 21
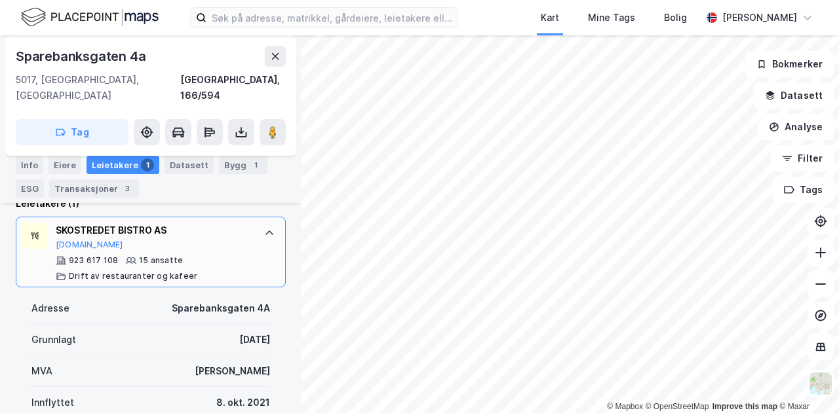
scroll to position [377, 0]
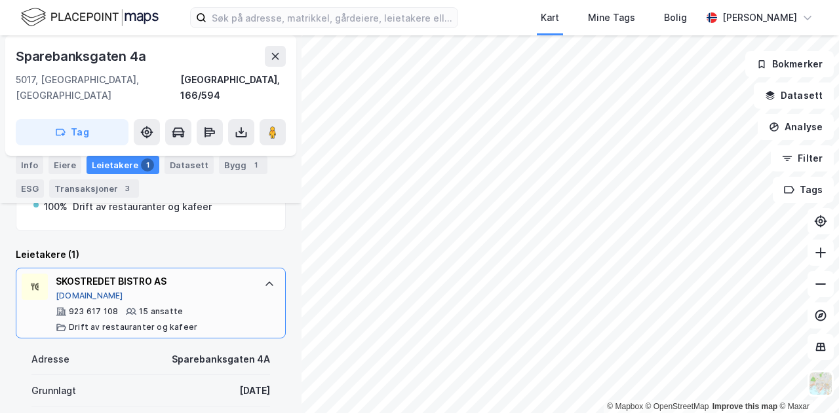
click at [73, 291] on button "[DOMAIN_NAME]" at bounding box center [89, 296] width 67 height 10
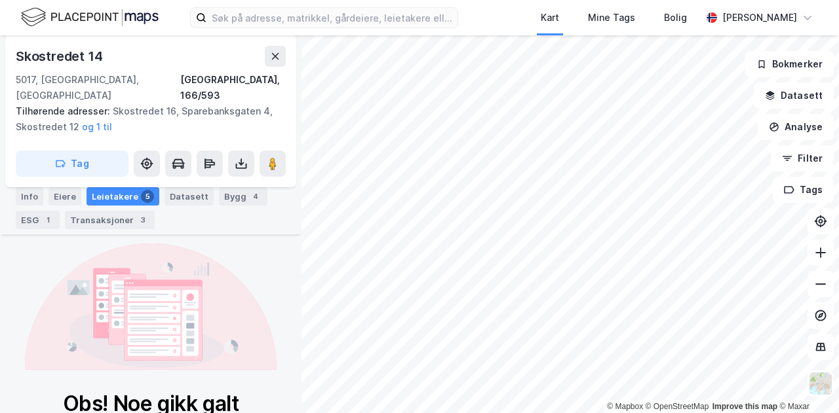
scroll to position [341, 0]
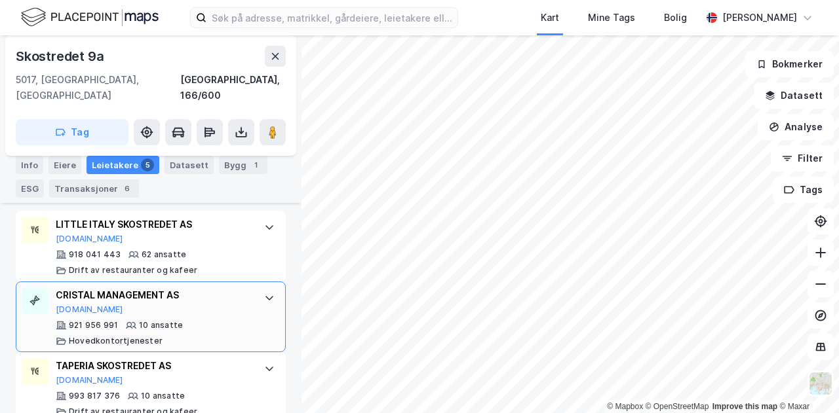
scroll to position [347, 0]
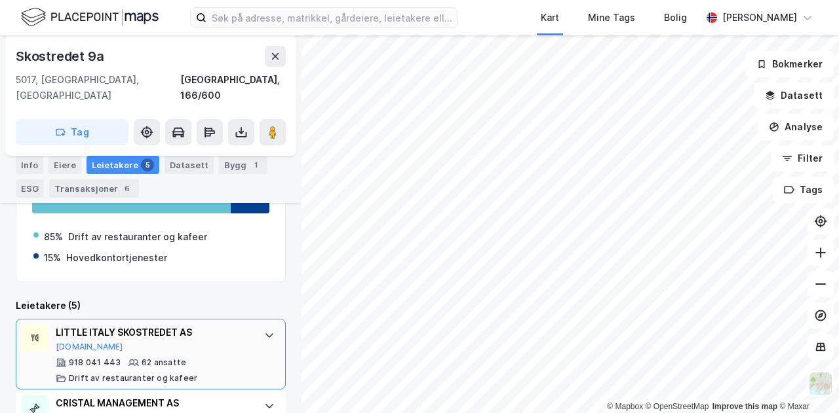
click at [264, 330] on icon at bounding box center [269, 335] width 10 height 10
click at [79, 342] on button "[DOMAIN_NAME]" at bounding box center [89, 347] width 67 height 10
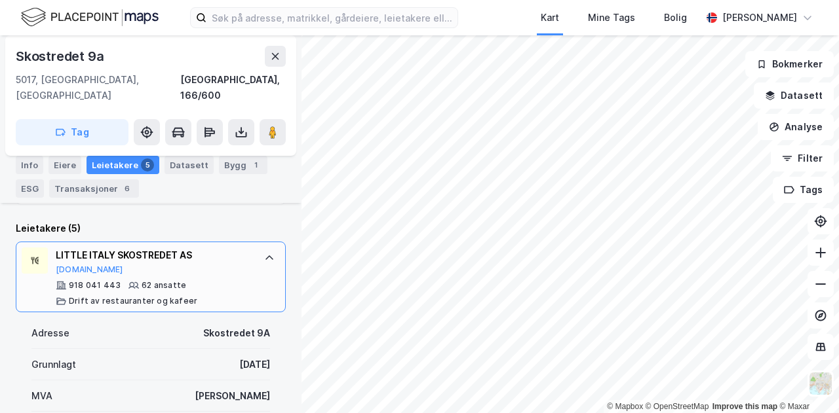
scroll to position [427, 0]
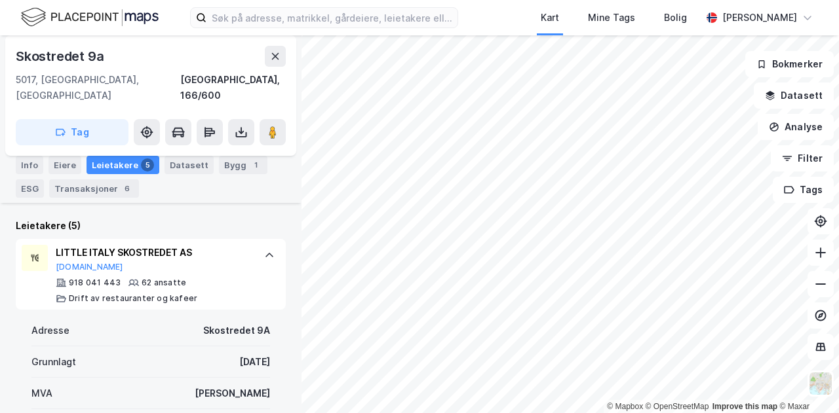
click at [264, 250] on icon at bounding box center [269, 255] width 10 height 10
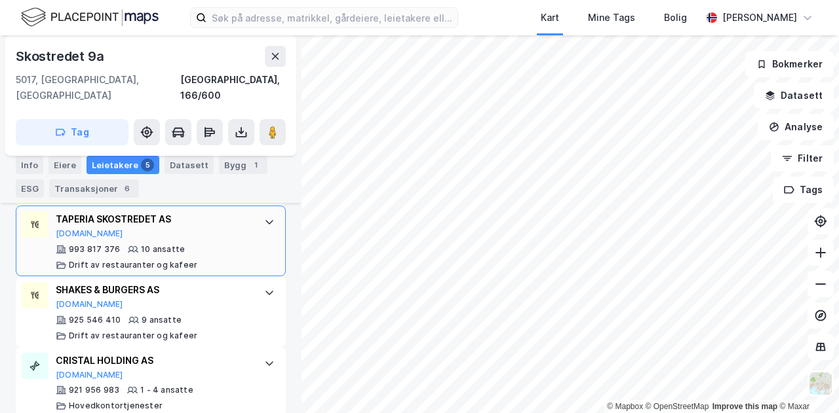
scroll to position [602, 0]
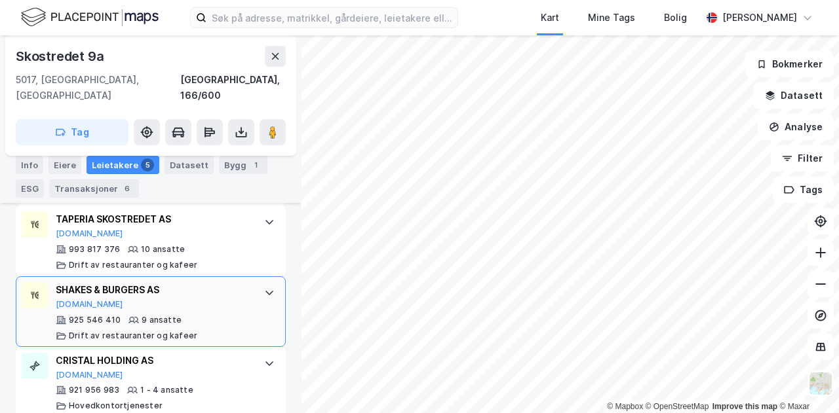
click at [259, 282] on div at bounding box center [269, 292] width 21 height 21
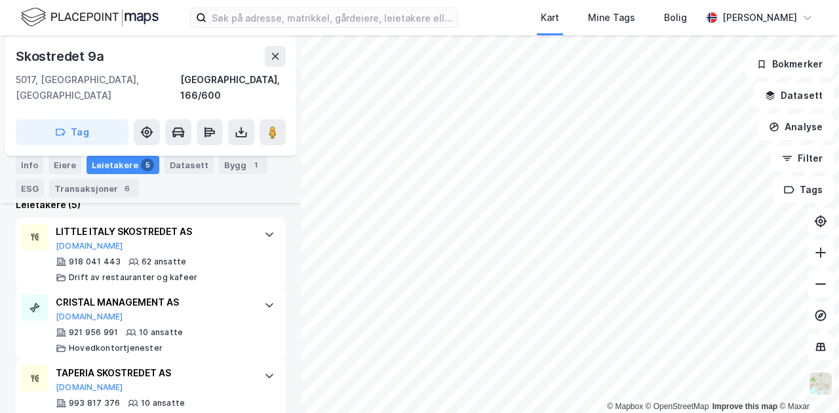
scroll to position [0, 0]
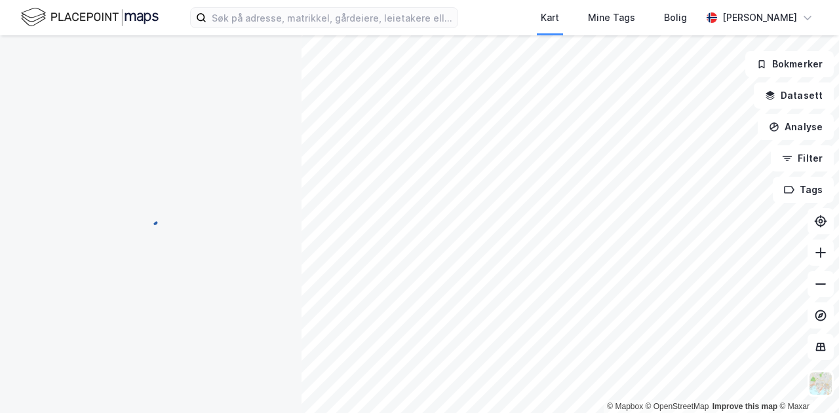
scroll to position [166, 0]
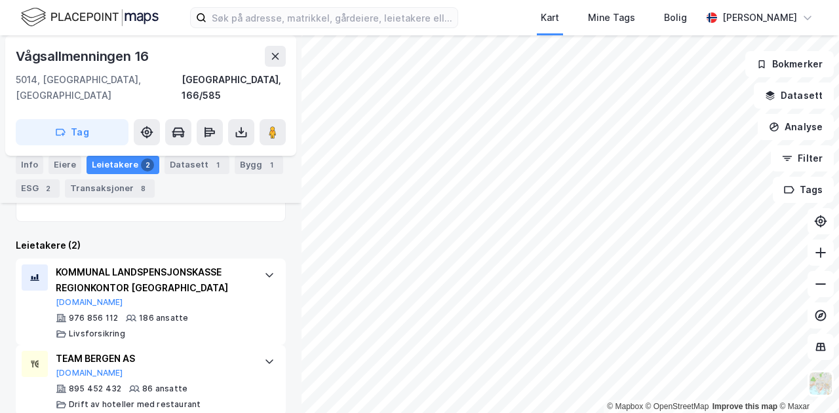
scroll to position [318, 0]
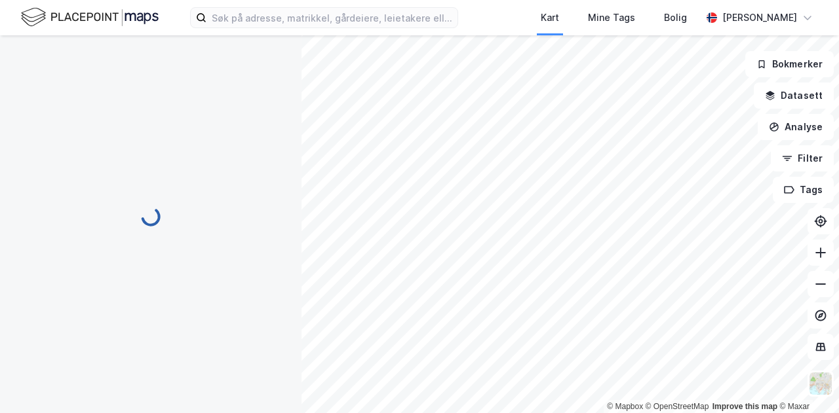
scroll to position [166, 0]
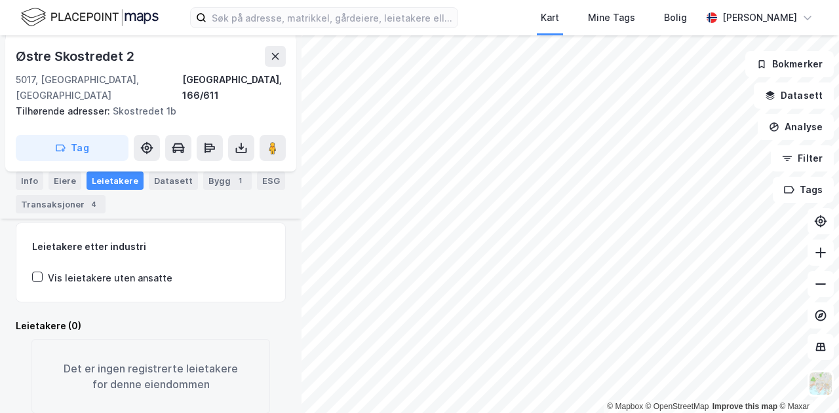
scroll to position [169, 0]
